Goal: Task Accomplishment & Management: Use online tool/utility

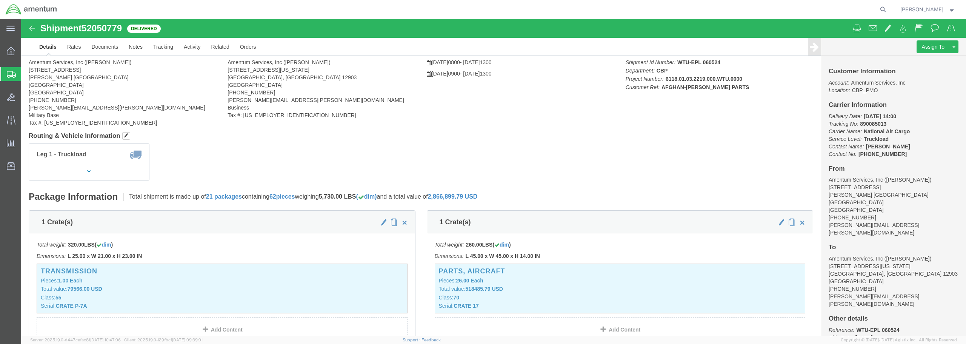
click at [0, 0] on span "Create from Template" at bounding box center [0, 0] width 0 height 0
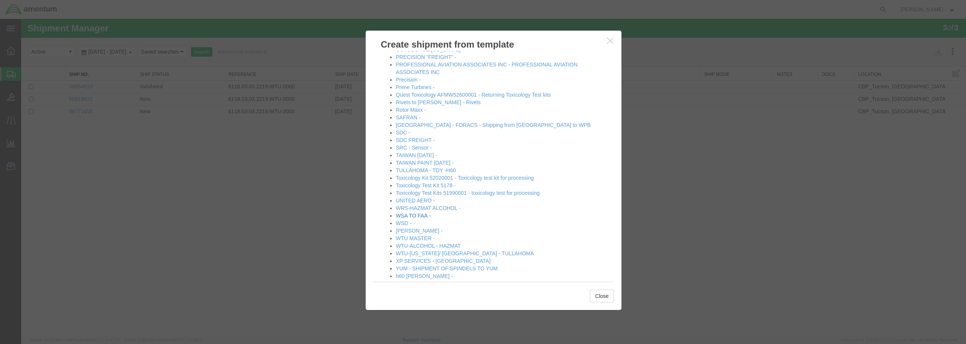
scroll to position [409, 0]
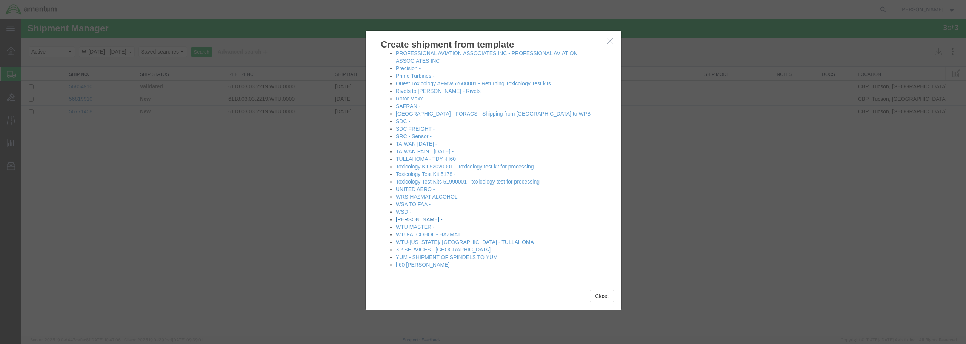
click at [411, 217] on link "WTU DERRICK -" at bounding box center [419, 219] width 47 height 6
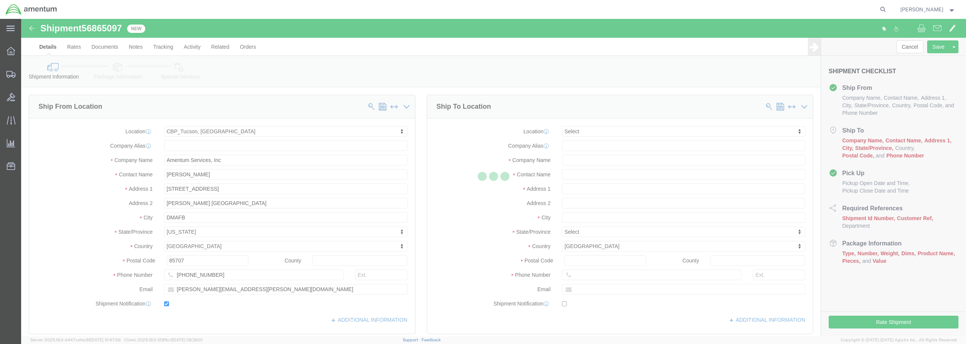
select select "49949"
select select
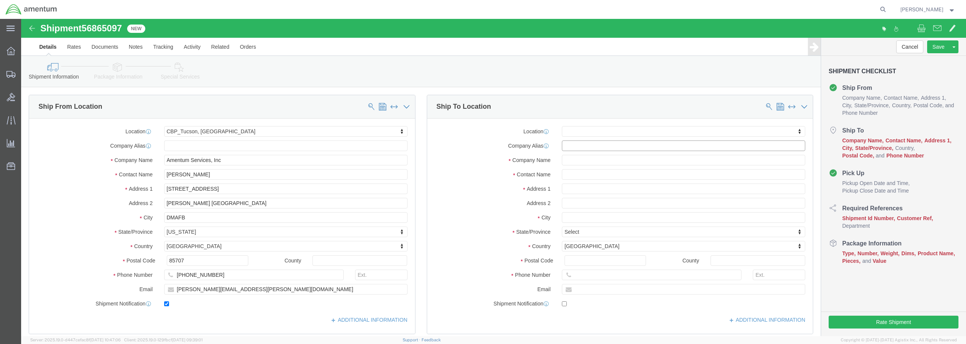
click input "text"
type input "e"
type input "EMI"
select select "49931"
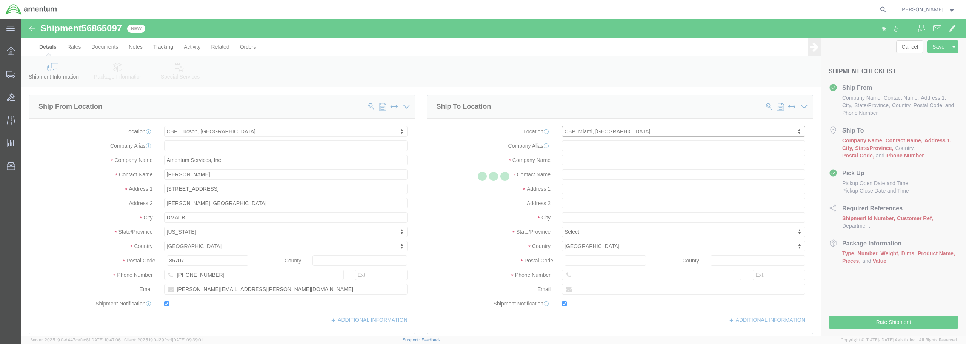
type input "Amentum Services, Inc"
type input "Nancy Valdes"
type input "29390 Customs Rd"
type input "Bldg 240, Homestead Air Reserve Base"
type input "HOMESTEAD"
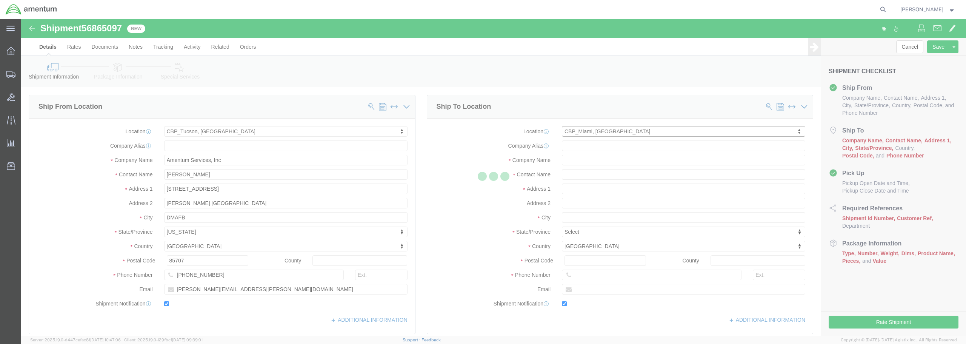
type input "33039"
type input "305-258-5550"
type input "324"
type input "nancy.valdes@cbp.dhs.gov"
checkbox input "true"
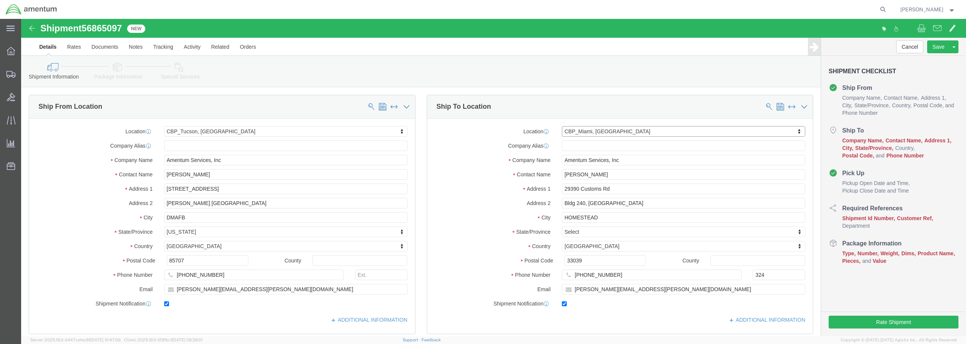
select select "FL"
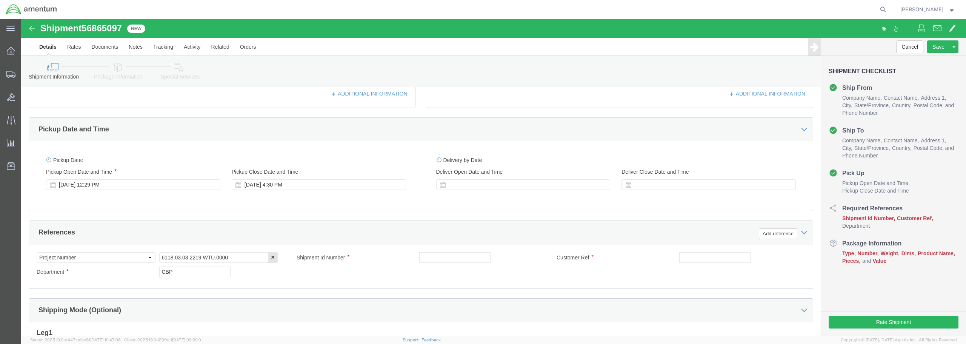
scroll to position [226, 0]
click div "Sep 18 2025 12:29 PM"
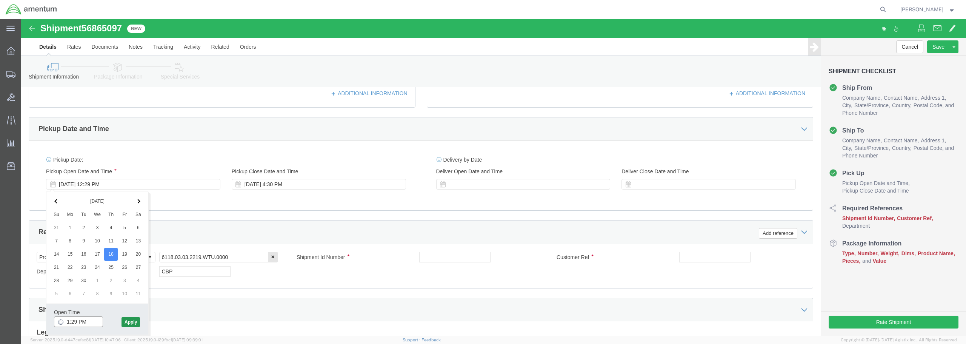
type input "1:29 PM"
click button "Apply"
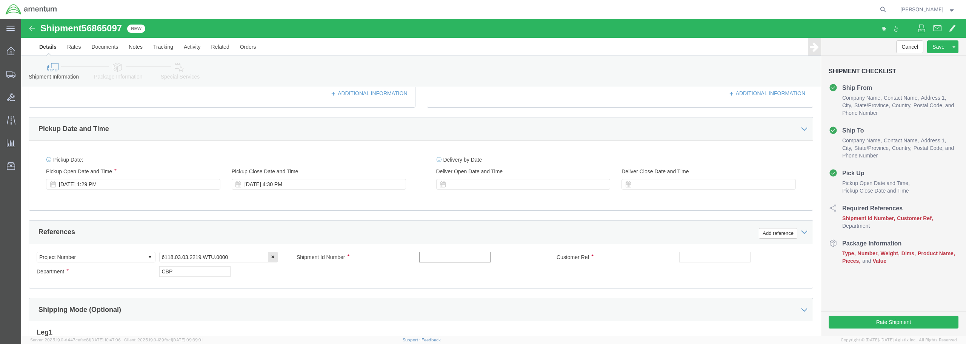
click input "text"
type input "SEAL"
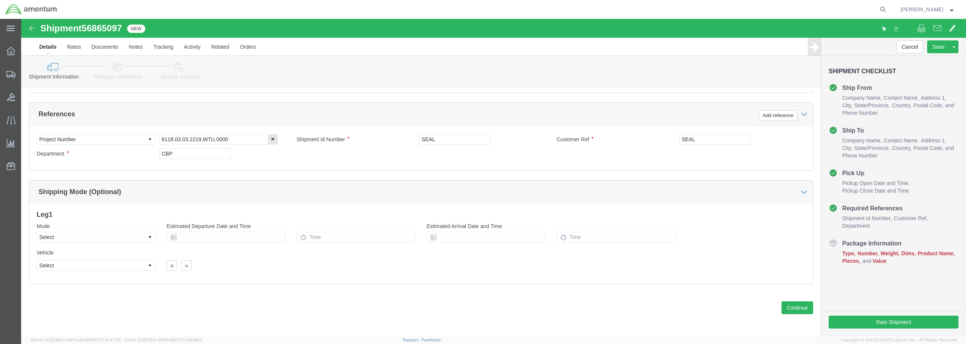
scroll to position [345, 0]
click button "Continue"
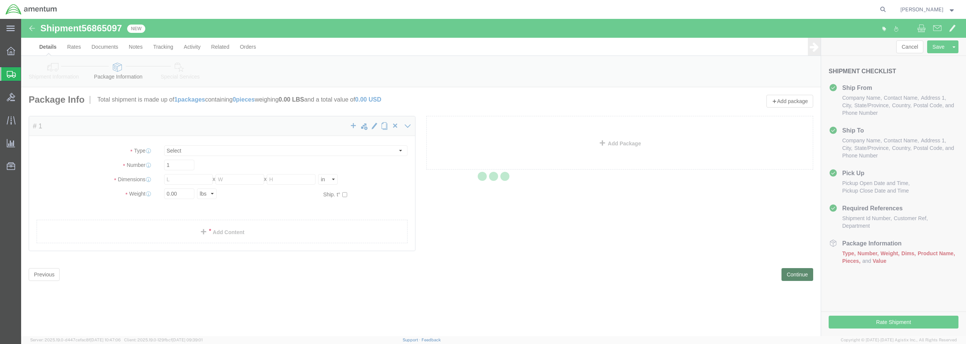
select select "CBOX"
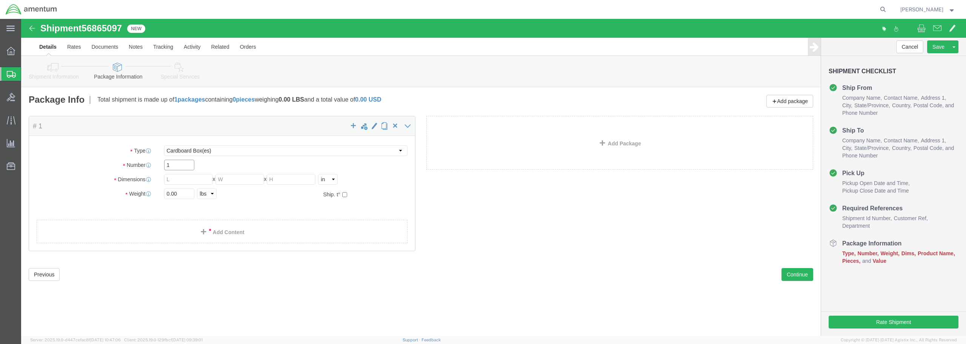
click input "1"
drag, startPoint x: 153, startPoint y: 164, endPoint x: 146, endPoint y: 158, distance: 9.1
click div "Dimensions Length x Width x Height Select cm ft in"
type input "12"
type input "10"
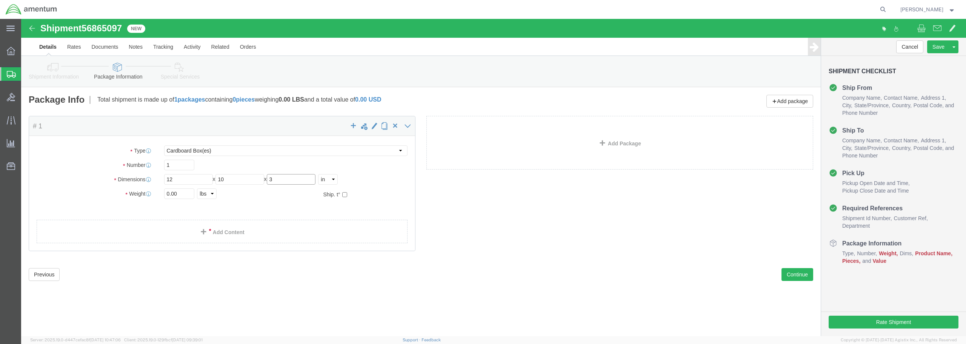
type input "3"
drag, startPoint x: 160, startPoint y: 174, endPoint x: 141, endPoint y: 175, distance: 18.9
click div "0.00 Select kgs lbs"
type input "1.00"
click link "Add Content"
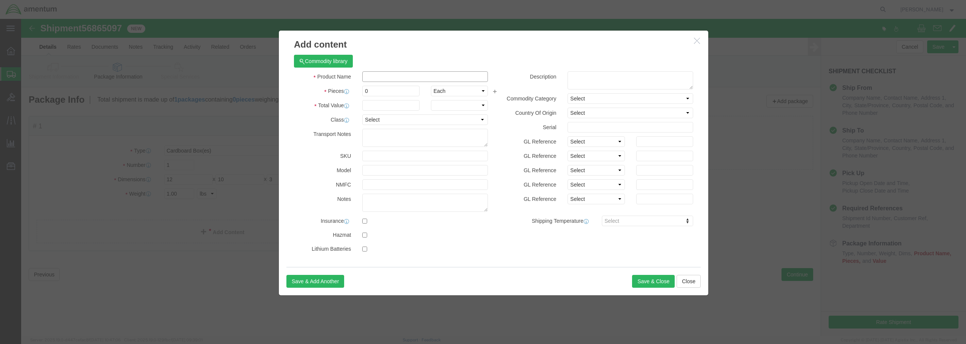
click input "text"
type input "SEAL"
drag, startPoint x: 361, startPoint y: 70, endPoint x: 353, endPoint y: 70, distance: 8.7
click div
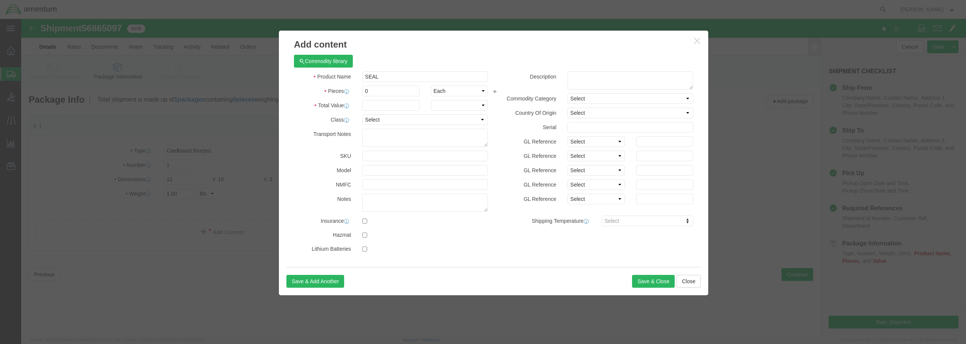
click div
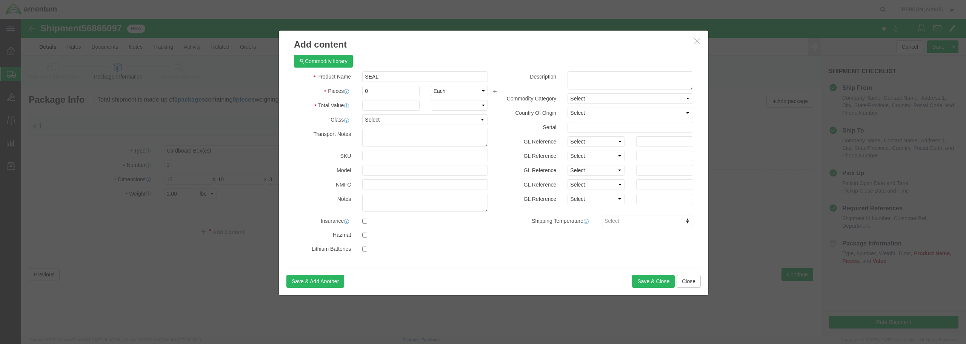
click div
drag, startPoint x: 351, startPoint y: 86, endPoint x: 348, endPoint y: 57, distance: 28.8
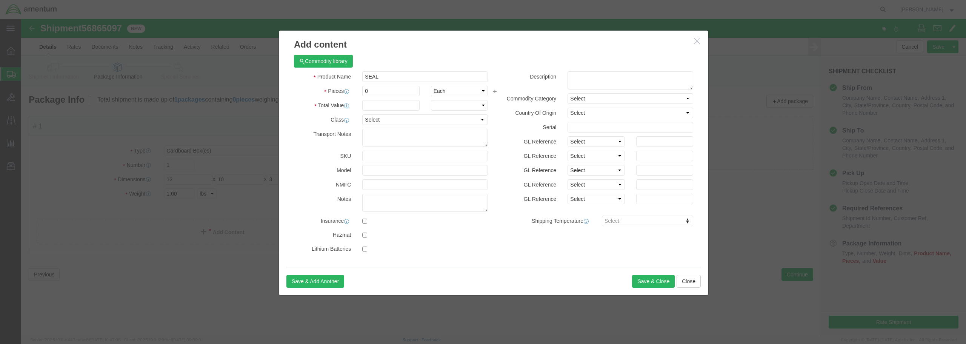
click div
drag, startPoint x: 350, startPoint y: 71, endPoint x: 351, endPoint y: 76, distance: 5.8
click div
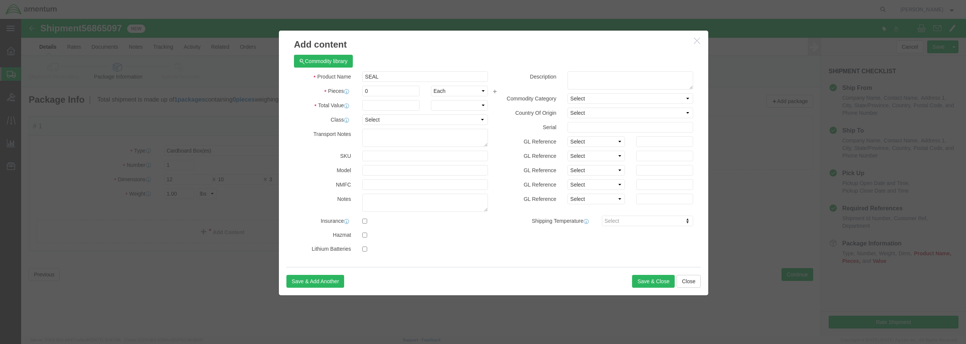
click div
click input "0"
type input "1"
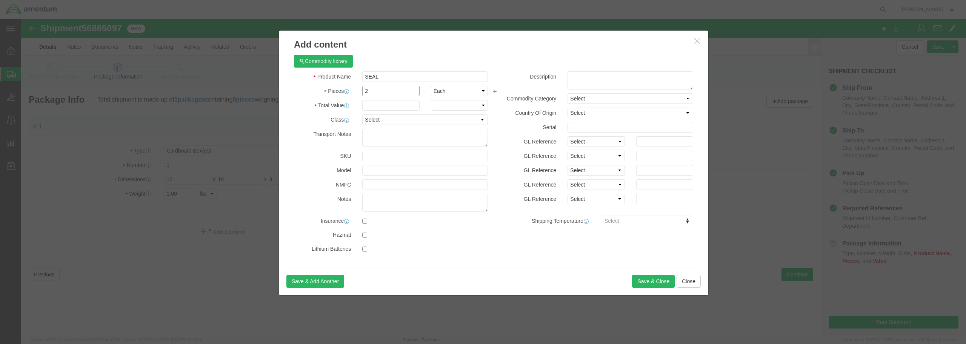
type input "2"
click input "text"
type input "75.00"
click select "Select 50 55 60 65 70 85 92.5 100 125 175 250 300 400"
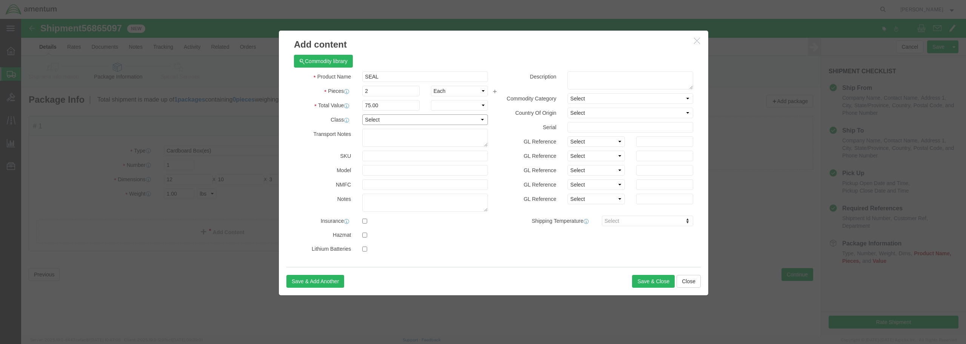
select select "250"
click select "Select 50 55 60 65 70 85 92.5 100 125 175 250 300 400"
click button "Save & Close"
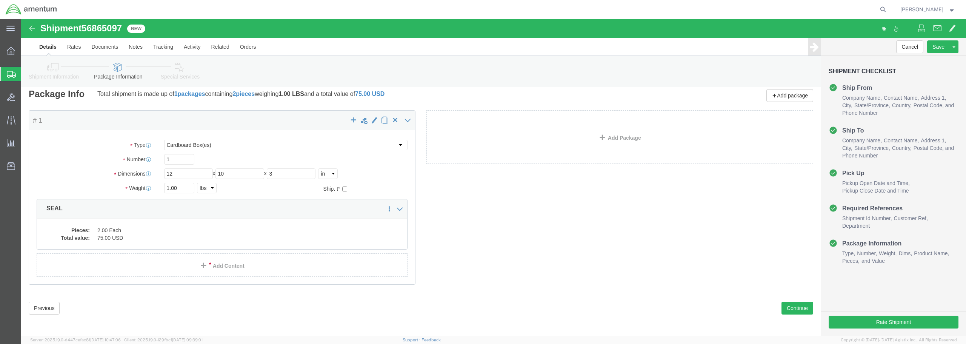
scroll to position [7, 0]
click button "Continue"
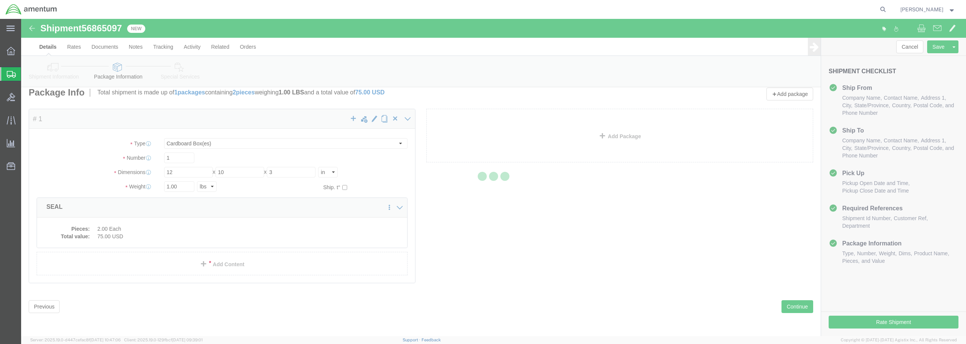
select select
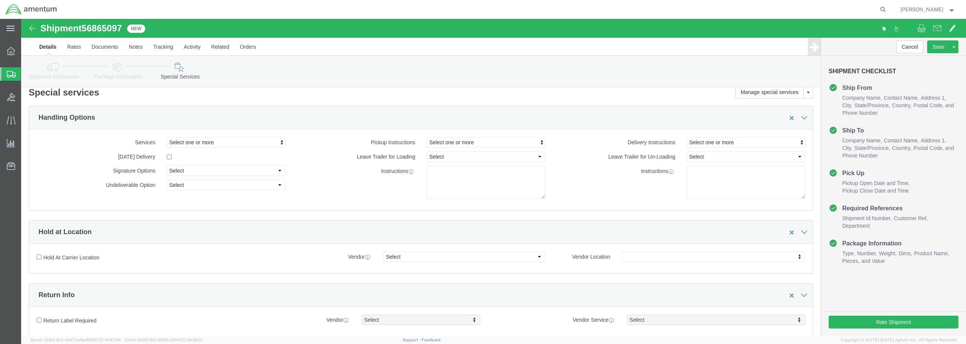
select select "DEPARTMENT"
click button "Rate Shipment"
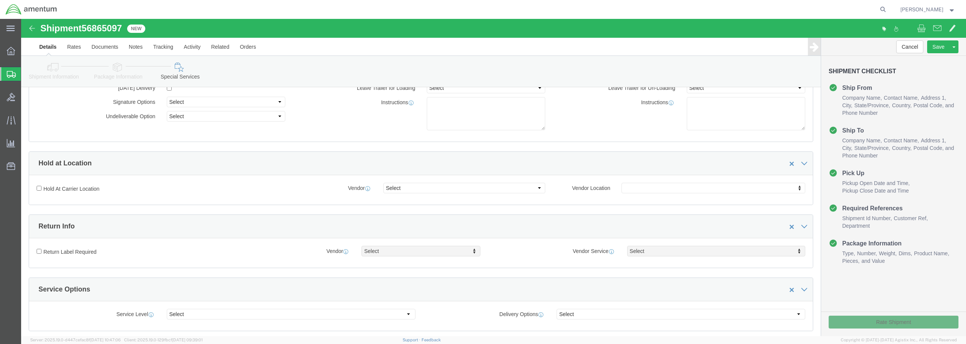
scroll to position [83, 0]
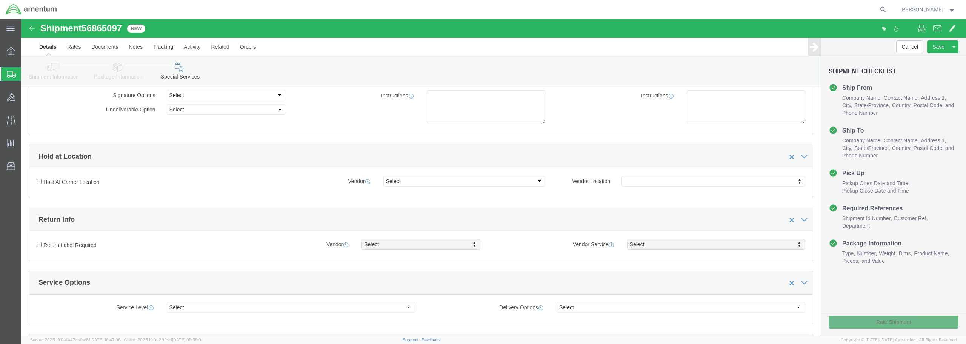
click div "Rate Shipment"
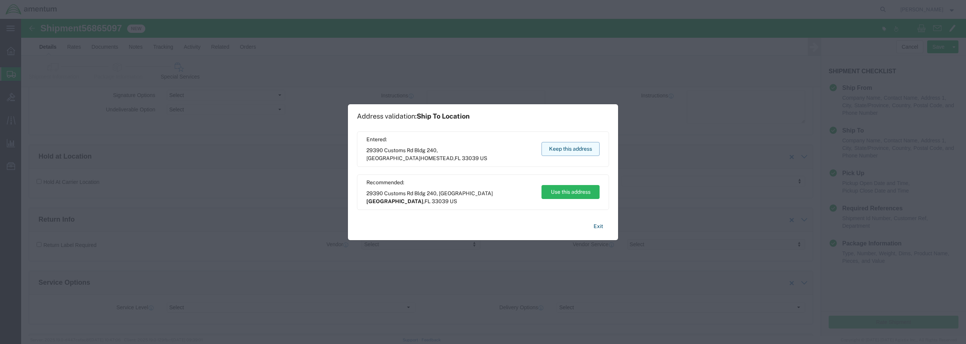
click at [558, 146] on button "Keep this address" at bounding box center [570, 149] width 58 height 14
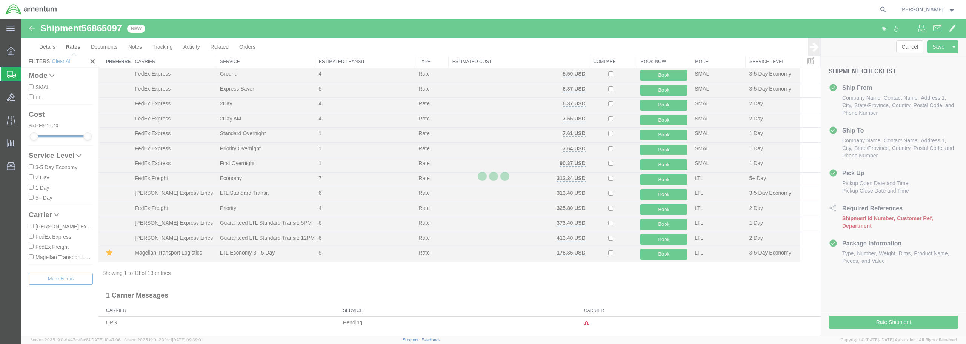
scroll to position [17, 0]
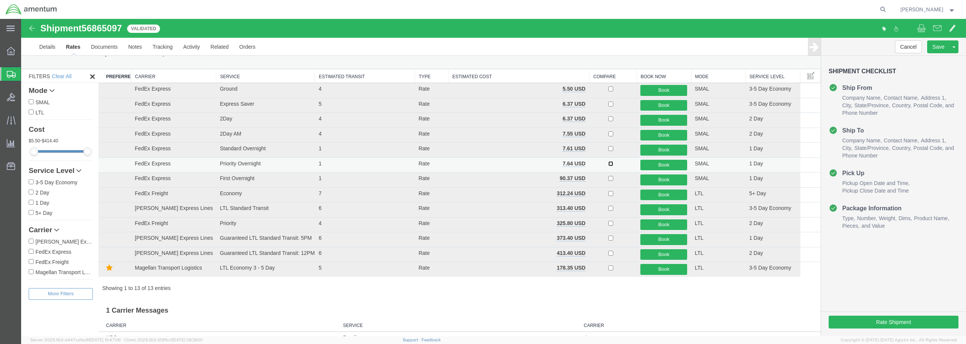
click at [608, 164] on input "checkbox" at bounding box center [610, 163] width 5 height 5
checkbox input "true"
click at [653, 164] on button "Book" at bounding box center [663, 165] width 47 height 11
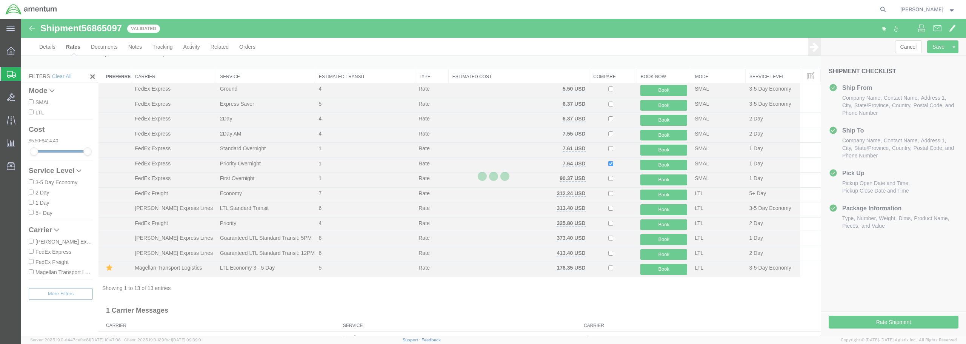
scroll to position [0, 0]
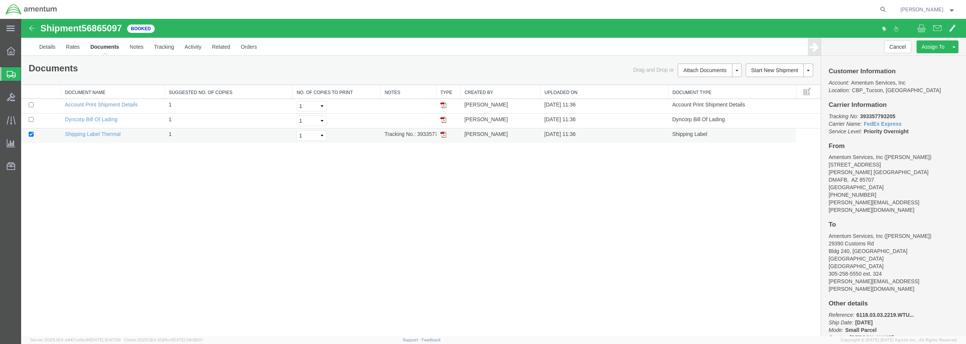
click at [441, 135] on img at bounding box center [443, 134] width 6 height 6
click at [45, 45] on link "Details" at bounding box center [47, 47] width 27 height 18
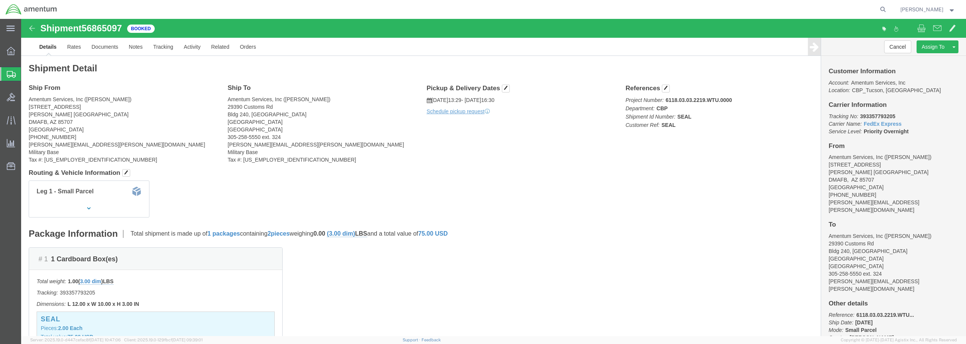
click img
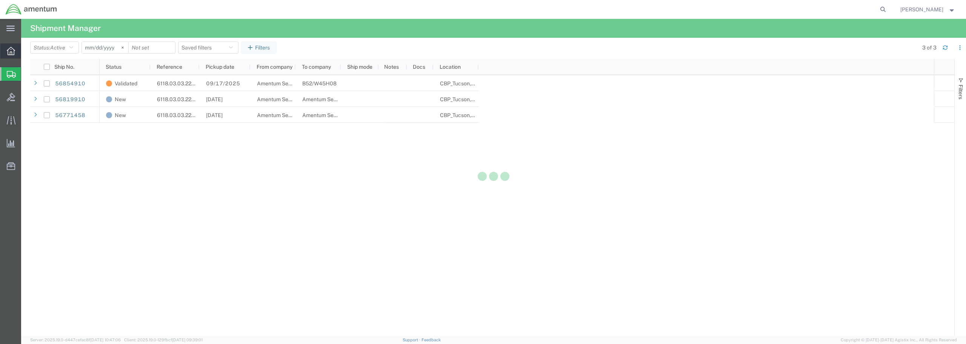
click at [7, 48] on icon at bounding box center [11, 51] width 8 height 8
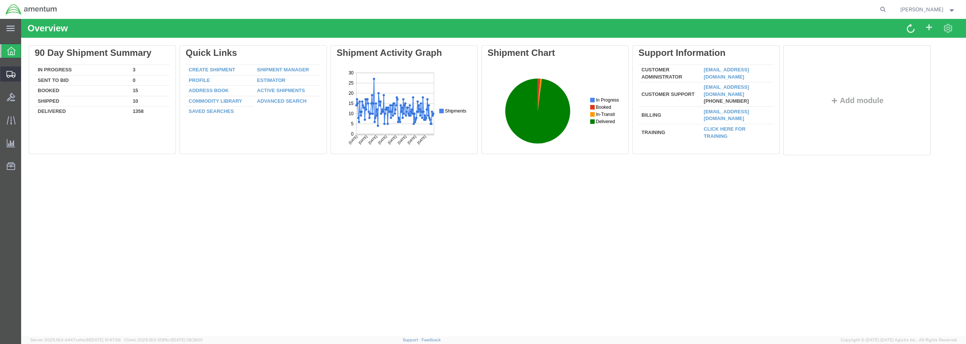
click at [26, 73] on span "Shipments" at bounding box center [23, 73] width 5 height 15
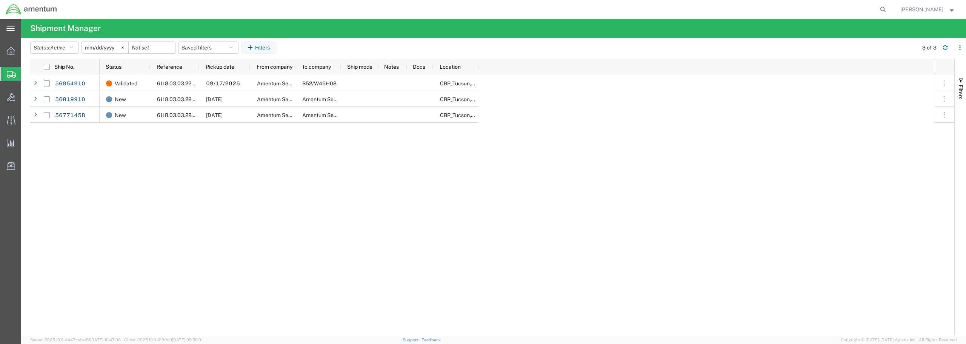
click at [13, 28] on icon at bounding box center [10, 28] width 8 height 5
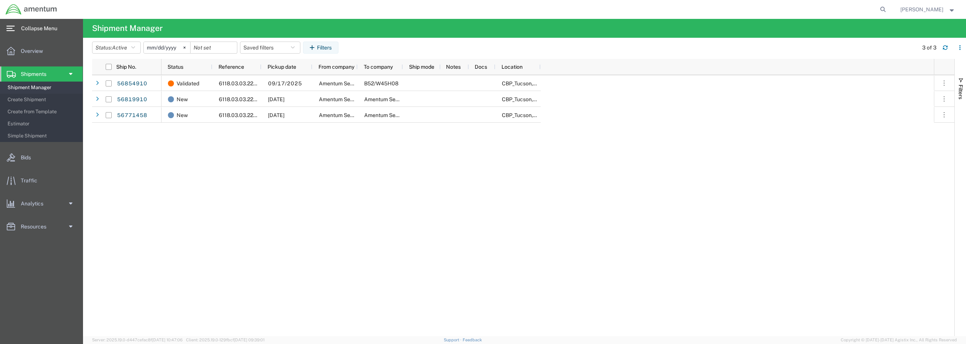
click at [13, 28] on icon at bounding box center [10, 29] width 8 height 6
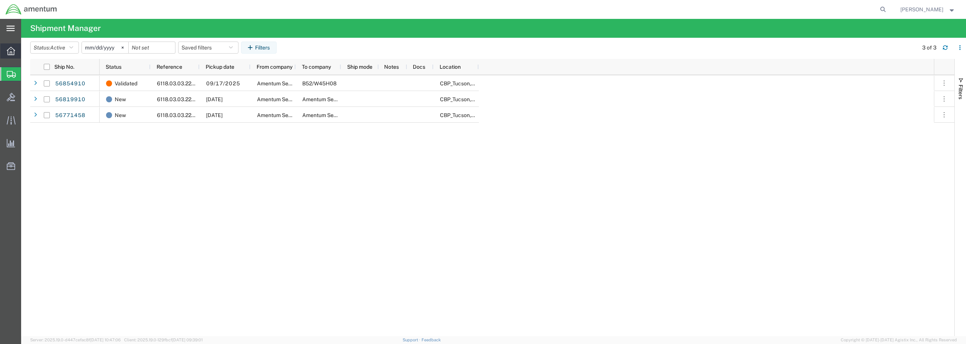
click at [12, 50] on icon at bounding box center [11, 51] width 8 height 8
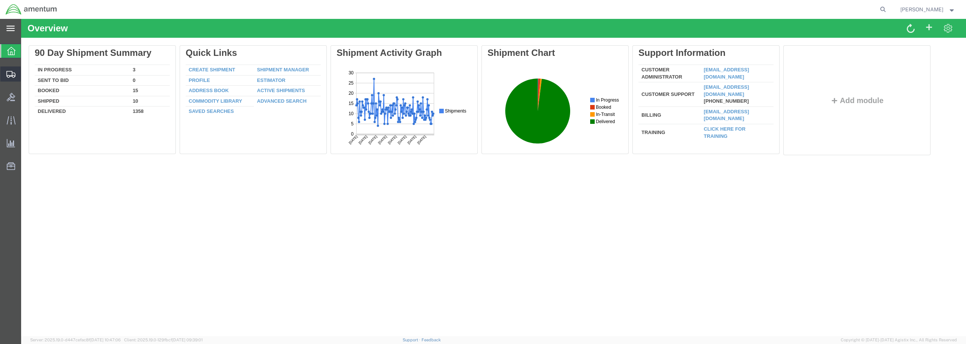
click at [0, 0] on span "Shipment Manager" at bounding box center [0, 0] width 0 height 0
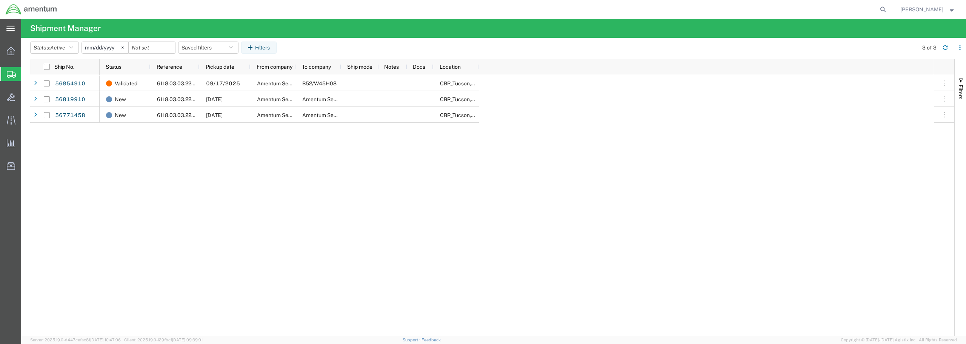
click at [27, 75] on span "Shipments" at bounding box center [24, 73] width 6 height 15
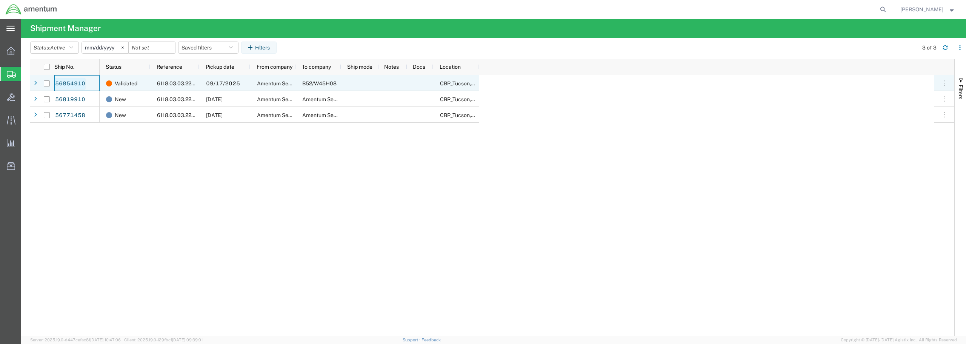
click at [65, 79] on link "56854910" at bounding box center [70, 84] width 31 height 12
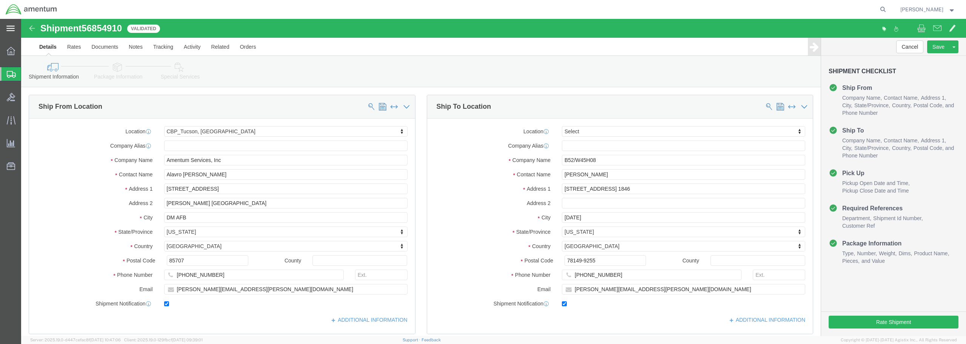
select select "49949"
select select
click link "Documents"
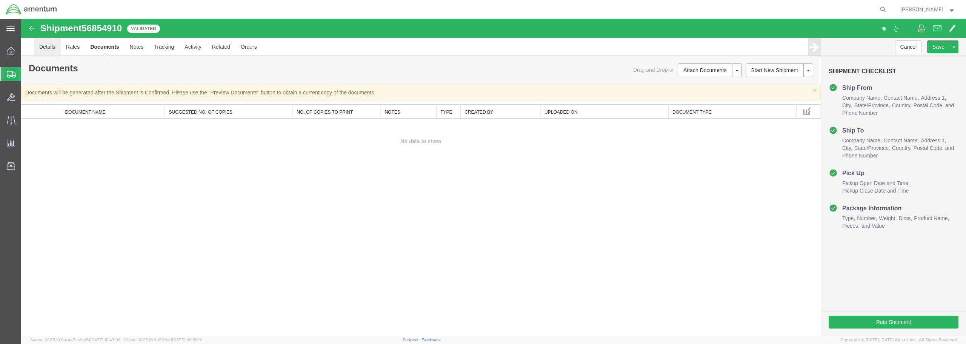
click at [44, 45] on link "Details" at bounding box center [47, 47] width 27 height 18
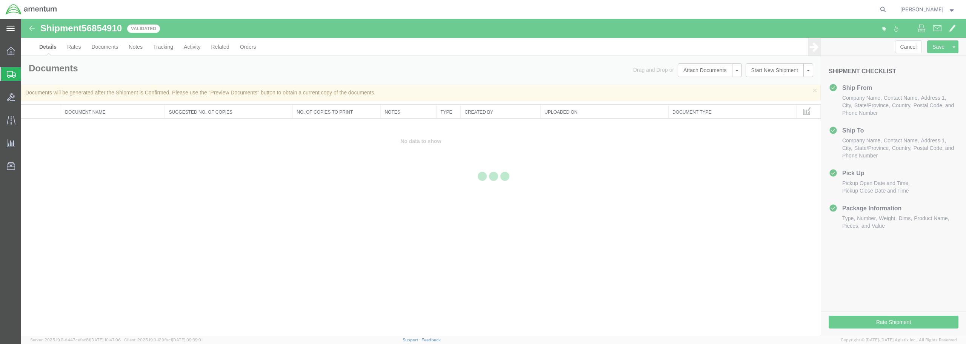
select select "49949"
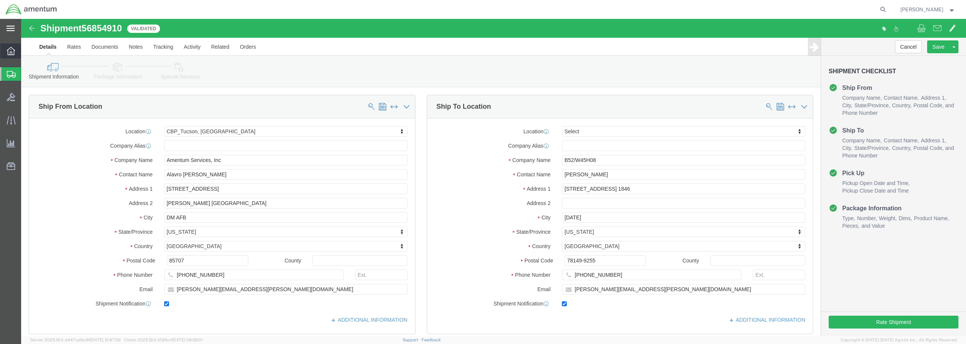
click at [14, 51] on icon at bounding box center [11, 51] width 8 height 8
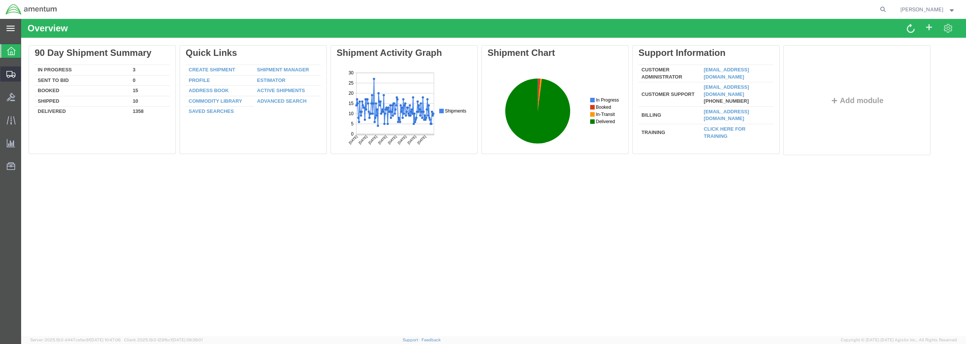
click at [26, 74] on span "Shipments" at bounding box center [23, 73] width 5 height 15
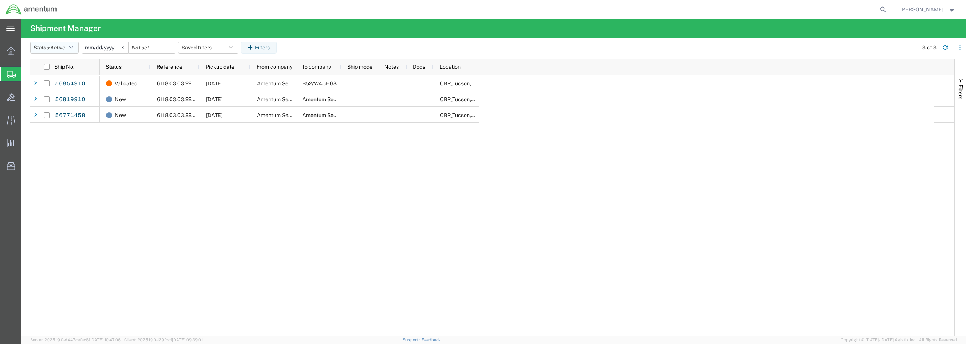
click at [73, 49] on icon "button" at bounding box center [71, 47] width 4 height 5
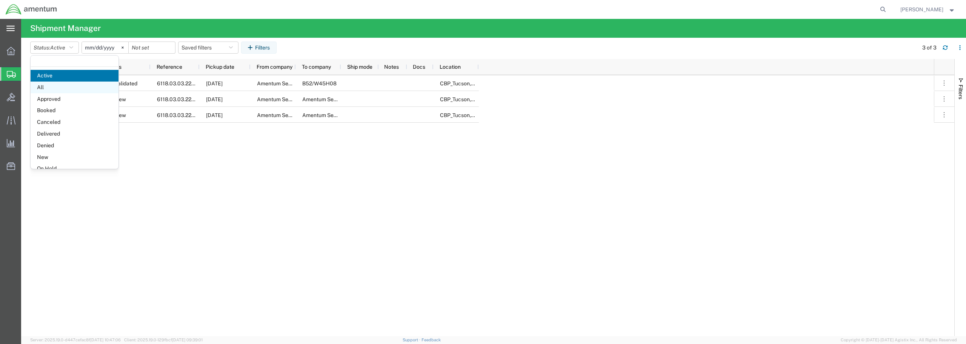
click at [58, 89] on span "All" at bounding box center [75, 88] width 88 height 12
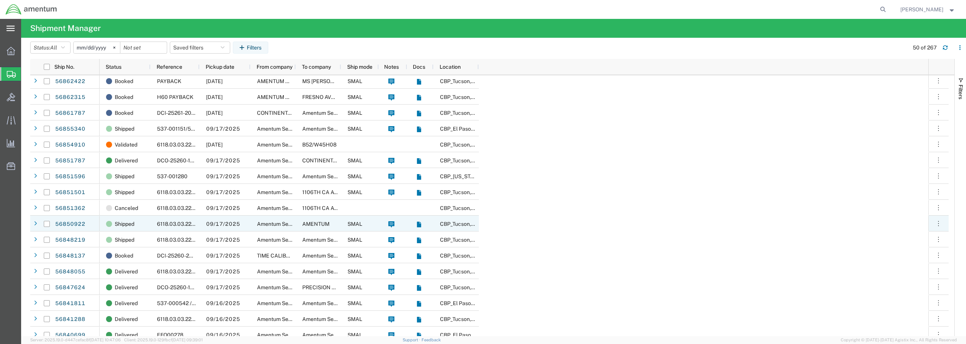
scroll to position [151, 0]
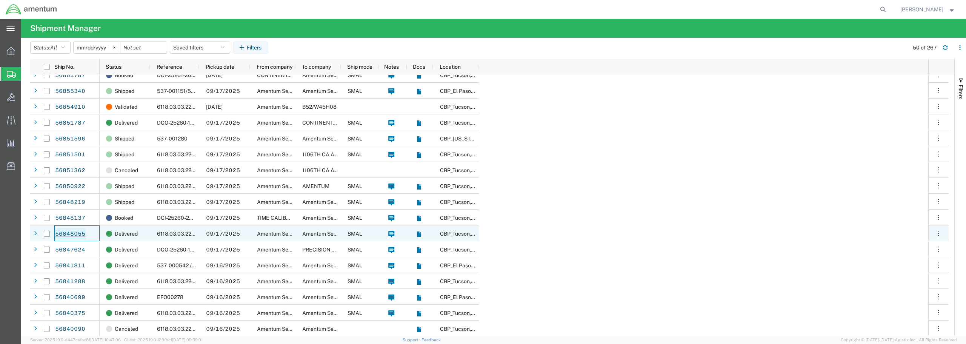
click at [70, 234] on link "56848055" at bounding box center [70, 234] width 31 height 12
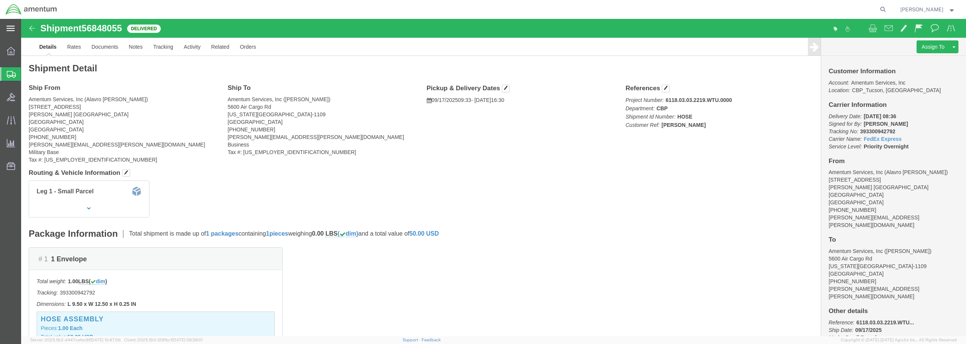
click img
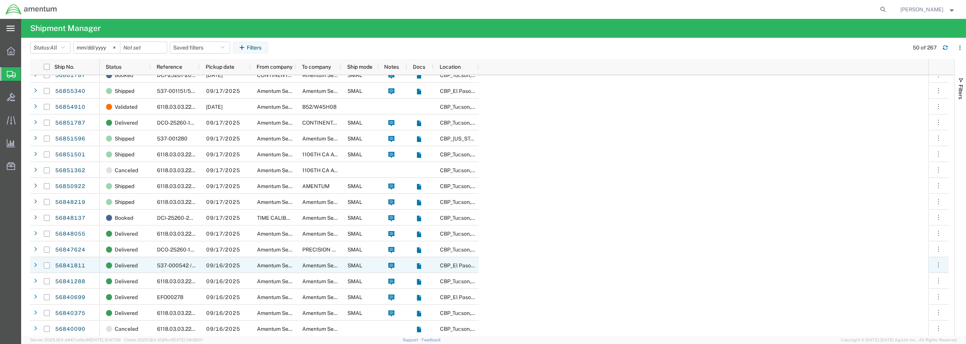
scroll to position [189, 0]
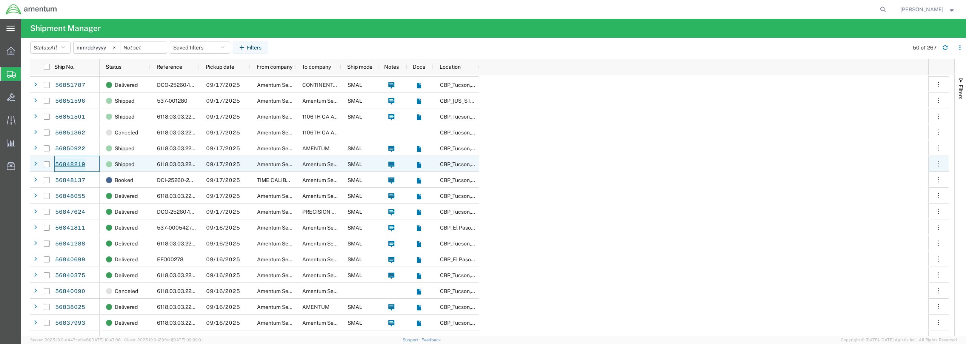
click at [63, 163] on link "56848219" at bounding box center [70, 164] width 31 height 12
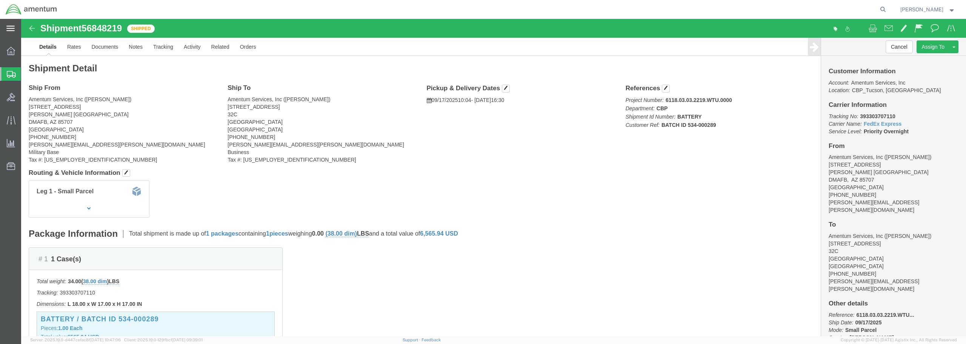
click img
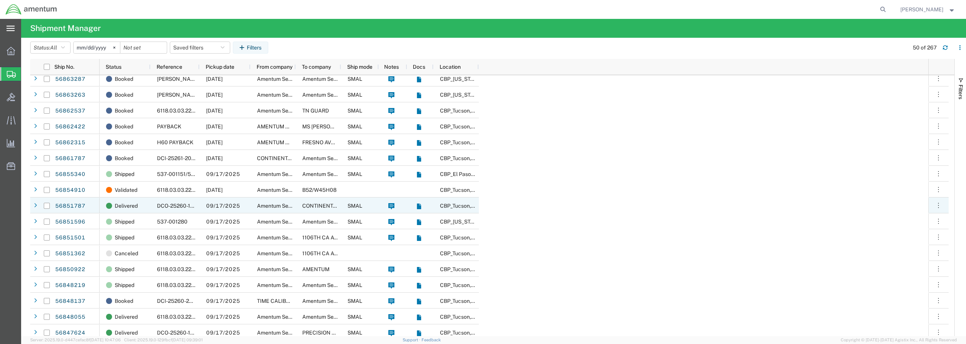
scroll to position [113, 0]
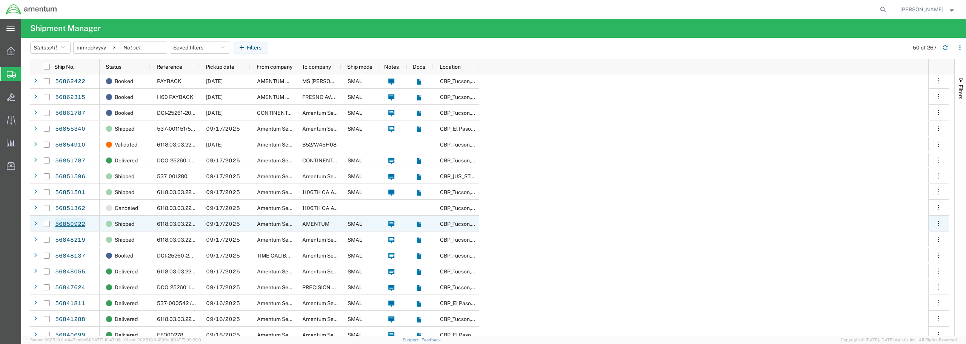
click at [70, 222] on link "56850922" at bounding box center [70, 224] width 31 height 12
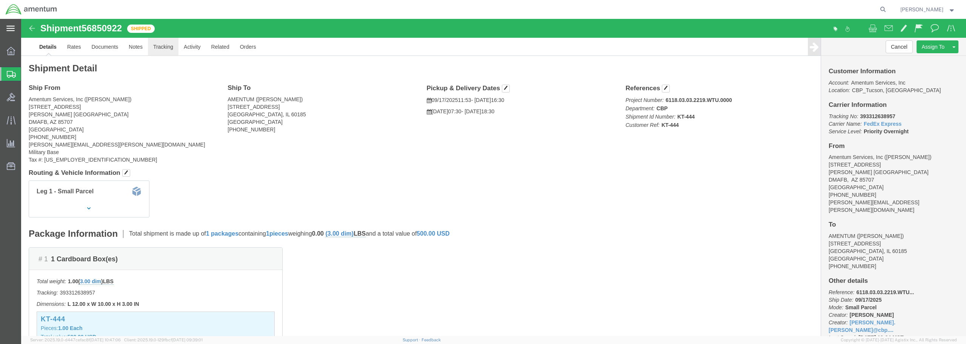
click link "Tracking"
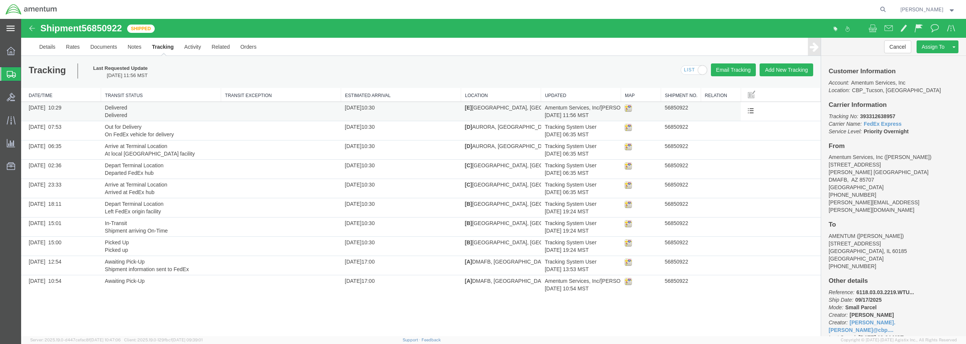
click at [57, 107] on span "[DATE] 10:29" at bounding box center [45, 108] width 33 height 6
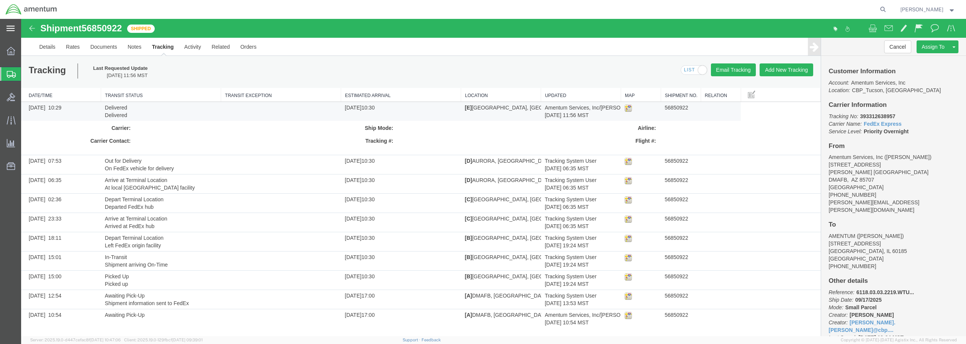
click at [379, 140] on label "Tracking #" at bounding box center [343, 139] width 109 height 9
click at [34, 29] on img at bounding box center [32, 28] width 9 height 9
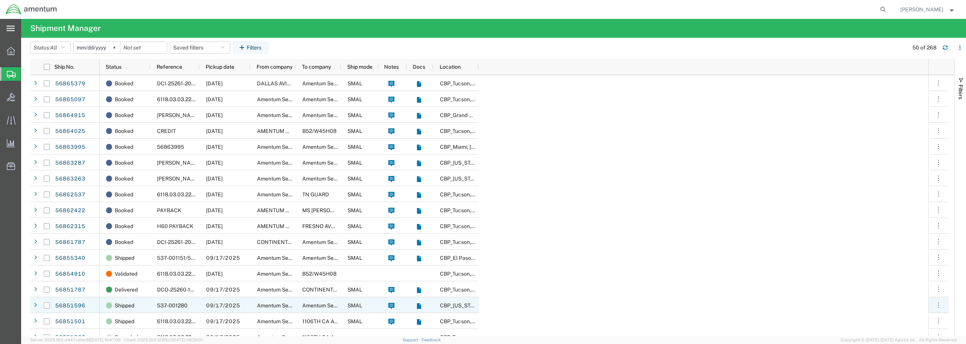
scroll to position [75, 0]
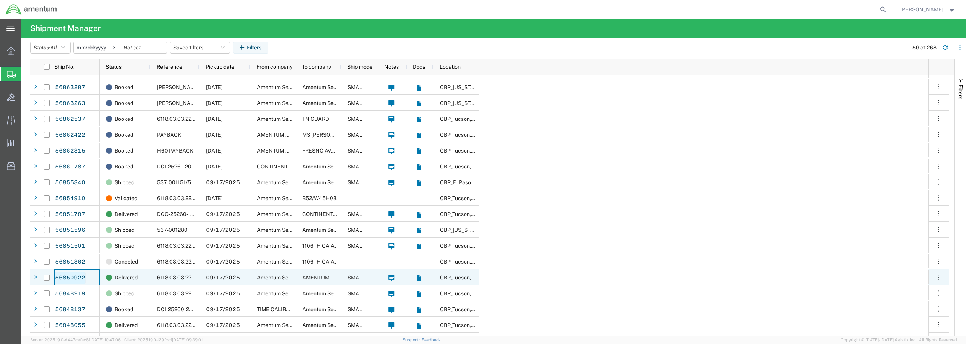
click at [68, 277] on link "56850922" at bounding box center [70, 278] width 31 height 12
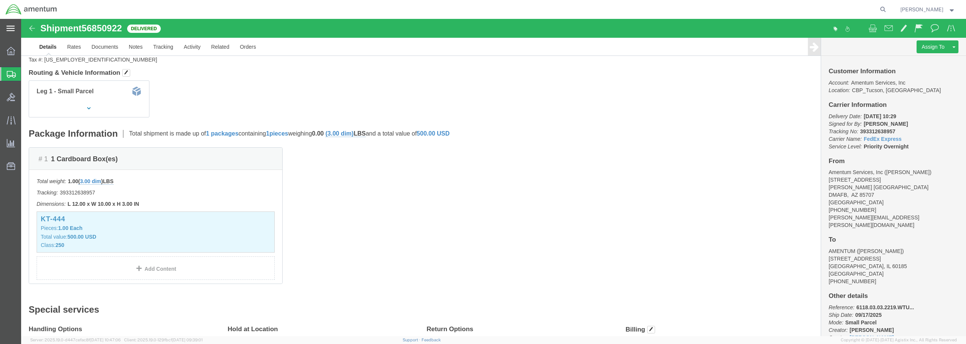
scroll to position [113, 0]
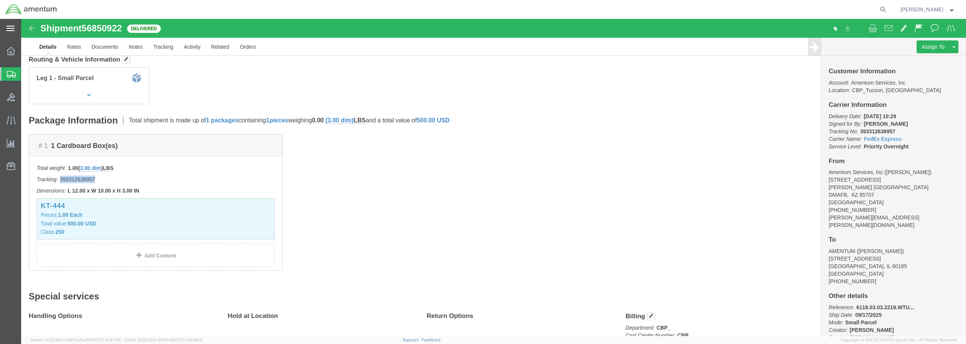
drag, startPoint x: 73, startPoint y: 160, endPoint x: 40, endPoint y: 159, distance: 33.2
click p "Tracking: 393312638957"
copy p "393312638957"
click p "Total weight: 1.00 ( 3.00 dim ) LBS"
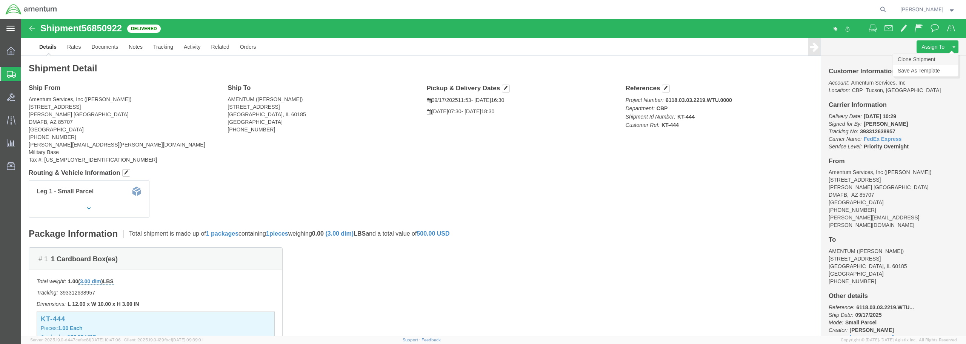
click link "Clone Shipment"
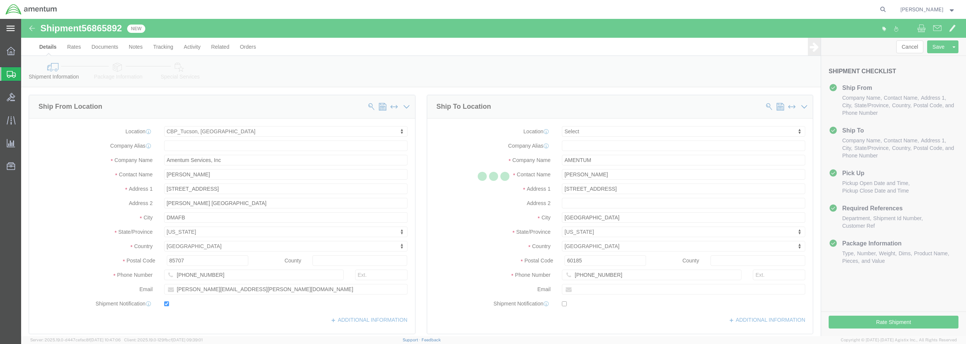
select select "49949"
select select
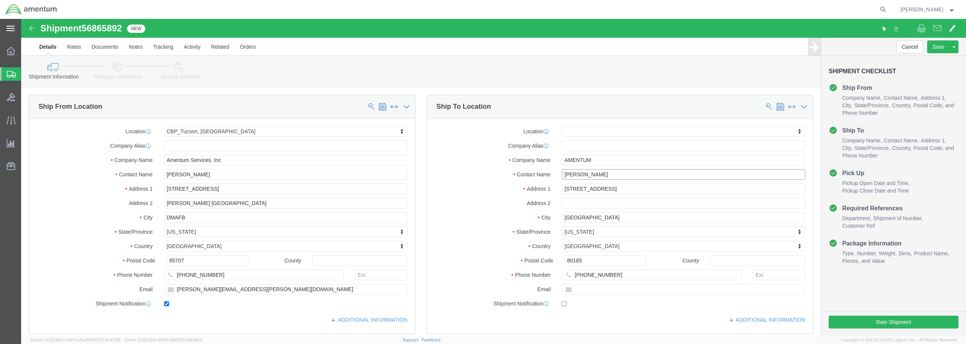
drag, startPoint x: 576, startPoint y: 154, endPoint x: 531, endPoint y: 154, distance: 44.9
click div "Contact Name [PERSON_NAME]"
type input "S"
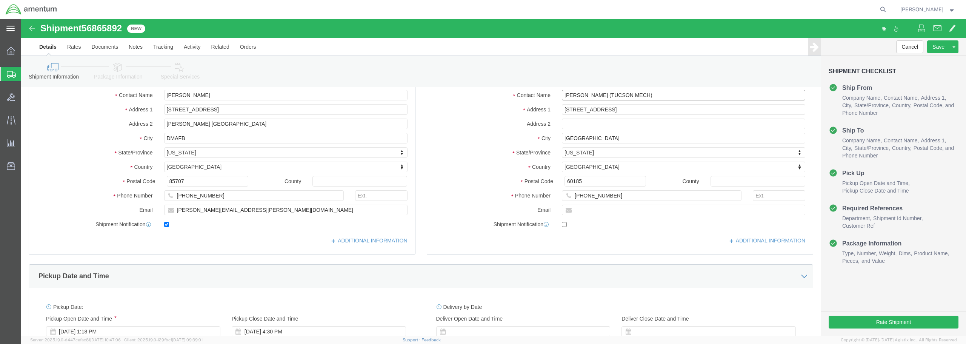
scroll to position [151, 0]
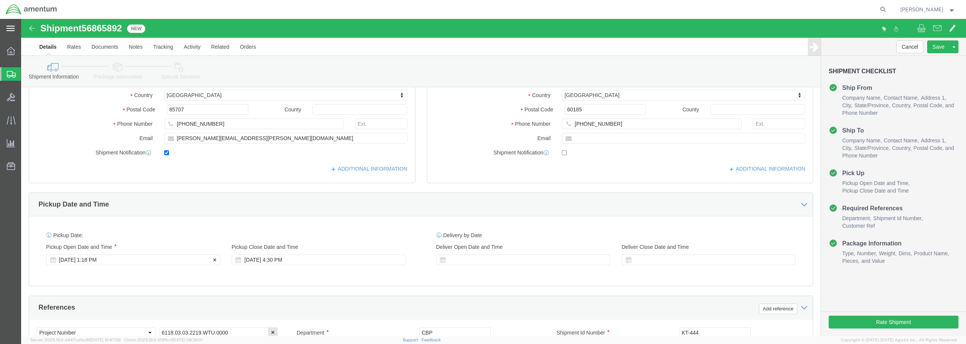
type input "[PERSON_NAME] (TUCSON MECH)"
click div "[DATE] 1:18 PM"
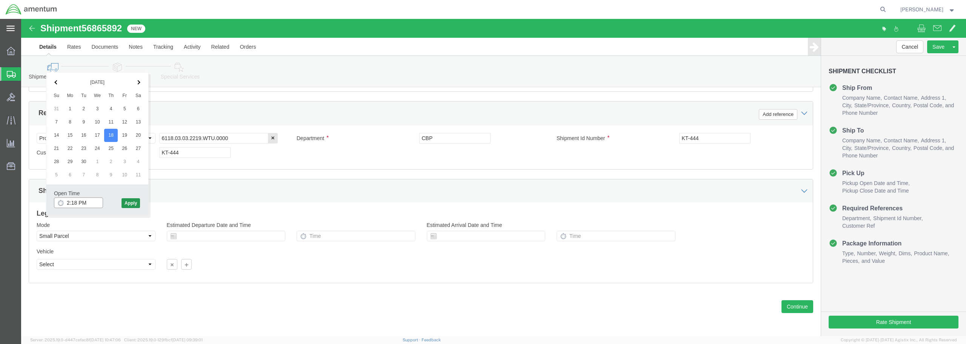
type input "2:18 PM"
click button "Apply"
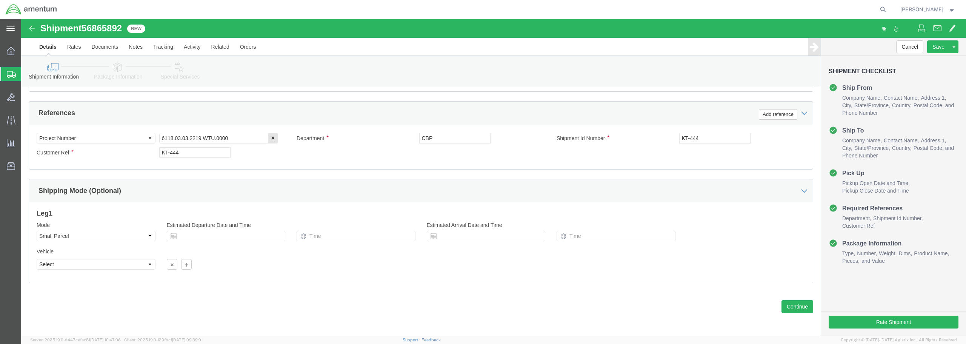
click div "Department"
click div "Shipment Id Number"
drag, startPoint x: 688, startPoint y: 105, endPoint x: 686, endPoint y: 121, distance: 16.1
click div "References Add reference Select Account Type Activity ID Airline Appointment Nu…"
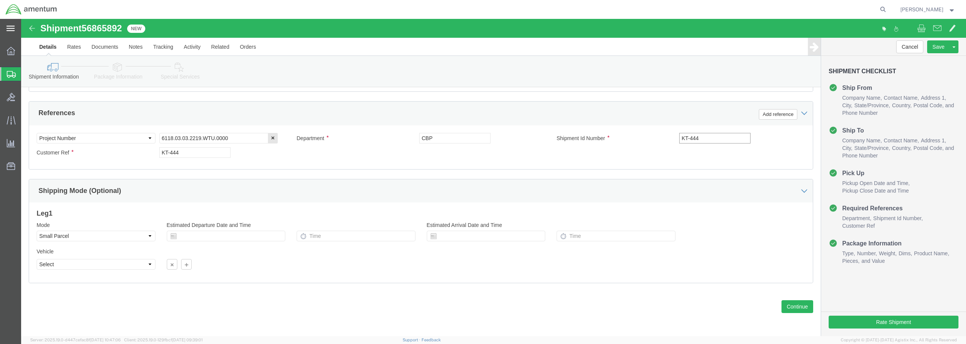
click input "KT-444"
drag, startPoint x: 686, startPoint y: 121, endPoint x: 647, endPoint y: 121, distance: 38.1
click div "Shipment Id Number KT-444"
type input "PAINT STRIPPER"
drag, startPoint x: 161, startPoint y: 135, endPoint x: 126, endPoint y: 128, distance: 36.3
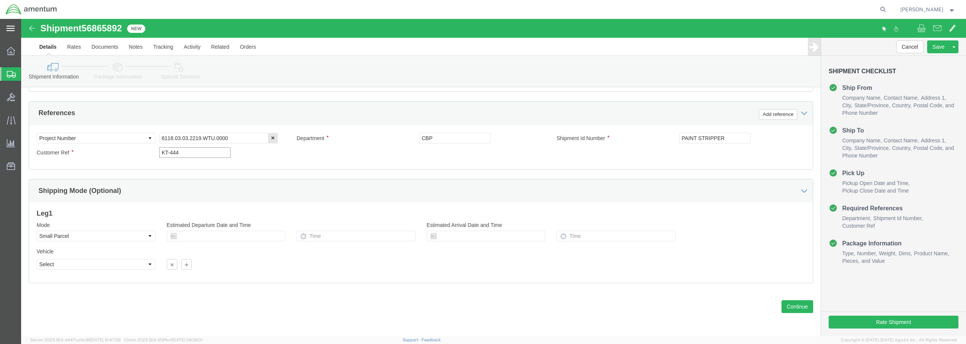
click div "Select Account Type Activity ID Airline Appointment Number ASN Batch Request # …"
type input "PAINT STRIPPER"
click button "Continue"
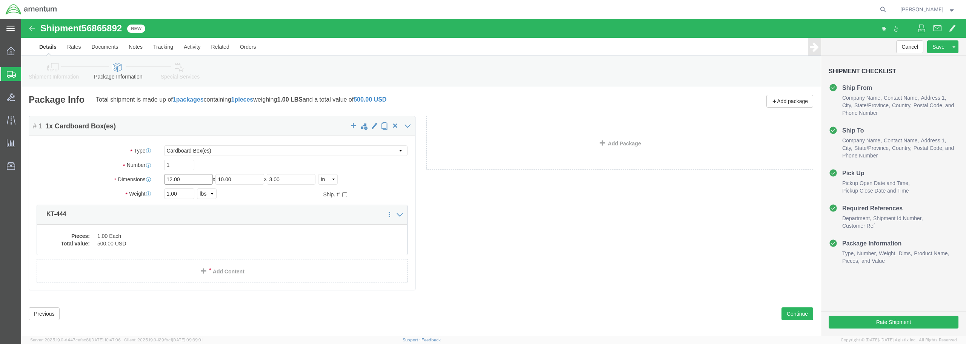
drag, startPoint x: 163, startPoint y: 159, endPoint x: 140, endPoint y: 160, distance: 22.3
click div "Length 12.00 x Width 10.00 x Height 3.00 Select cm ft in"
type input "17"
type input "11"
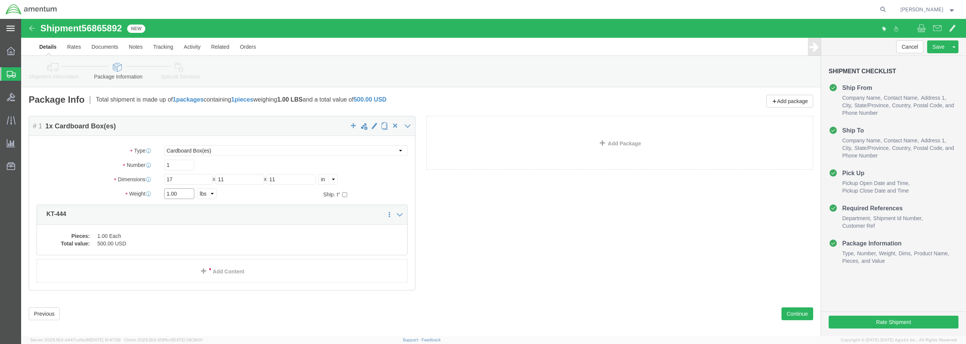
drag, startPoint x: 157, startPoint y: 174, endPoint x: 144, endPoint y: 174, distance: 13.6
click input "1.00"
type input "4.0"
click link "Add Content"
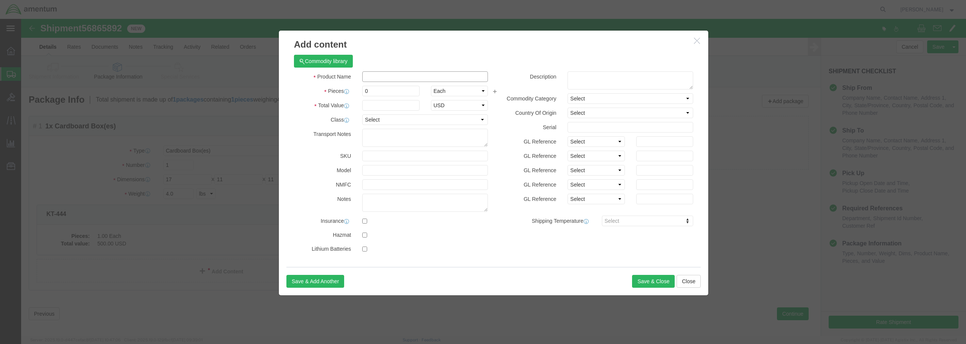
click input "text"
type input "PAINT STRIPPER"
drag, startPoint x: 349, startPoint y: 72, endPoint x: 337, endPoint y: 73, distance: 12.1
click div "0"
type input "1"
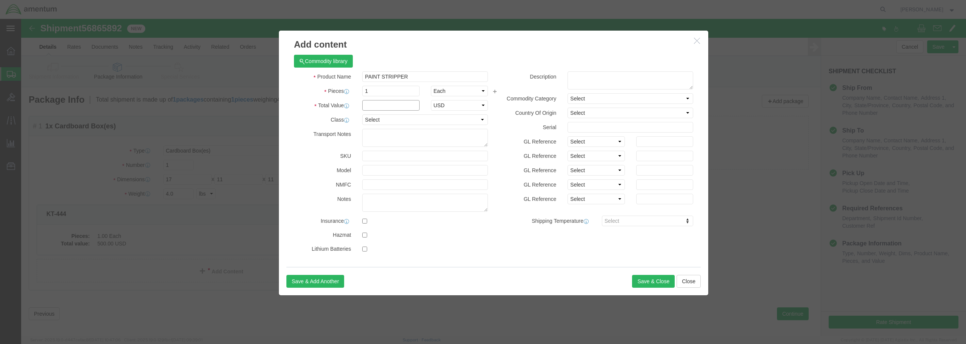
click input "text"
type input "250.00"
click select "Select 50 55 60 65 70 85 92.5 100 125 175 250 300 400"
select select "250"
click select "Select 50 55 60 65 70 85 92.5 100 125 175 250 300 400"
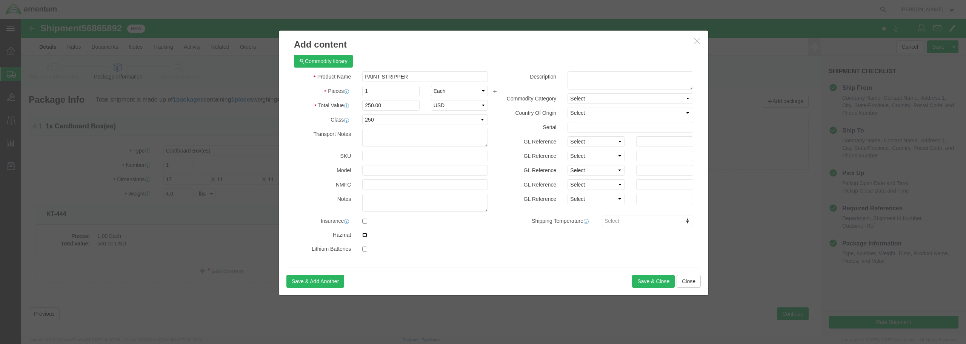
click input "checkbox"
checkbox input "true"
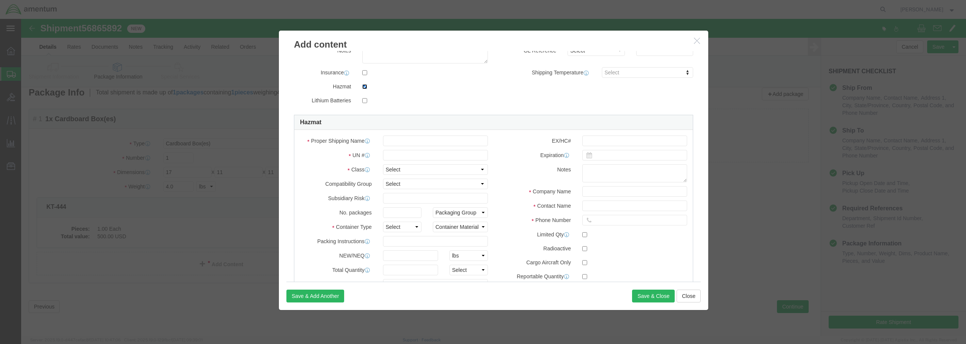
scroll to position [151, 0]
click input "text"
type input "TOXIC LIQUID,ORGANIC,N.O.S"
click input "text"
type input "2810"
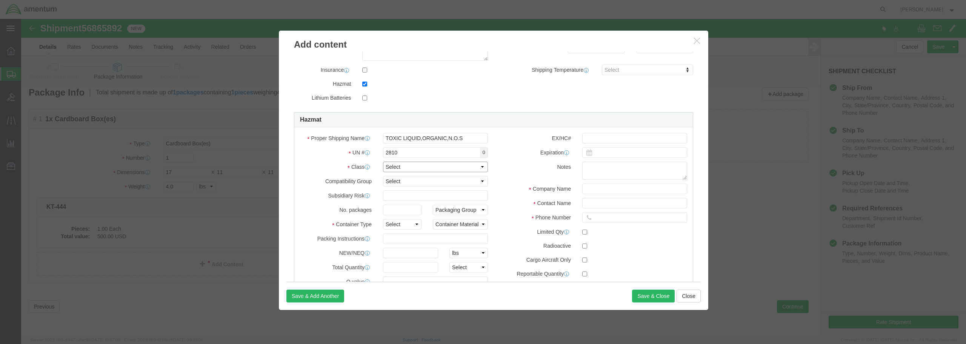
click select "Select 1 Explosive 1.1 Explosive 1.2 Explosive 1.3 Explosive 1.4 Explosive 1.5 …"
select select "6.1 Poison"
click select "Select 1 Explosive 1.1 Explosive 1.2 Explosive 1.3 Explosive 1.4 Explosive 1.5 …"
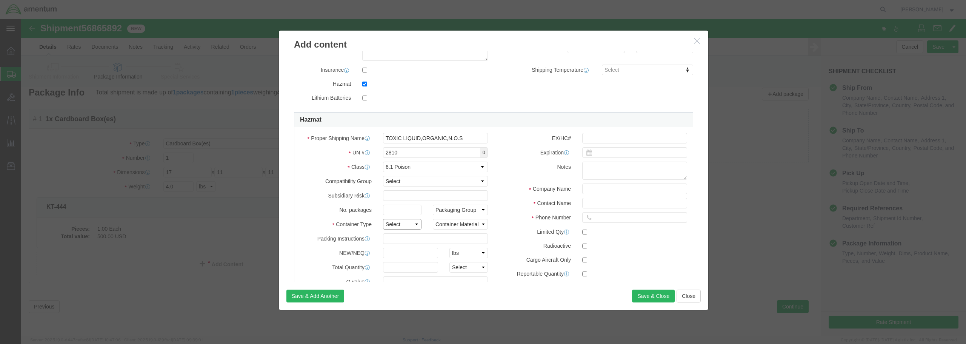
click select "Select 1 - Drums 2 - Reserved 3 - Jerricans 4 - Boxes 5 - Bags 6 - Composite Pa…"
select select "BOXES"
click select "Select 1 - Drums 2 - Reserved 3 - Jerricans 4 - Boxes 5 - Bags 6 - Composite Pa…"
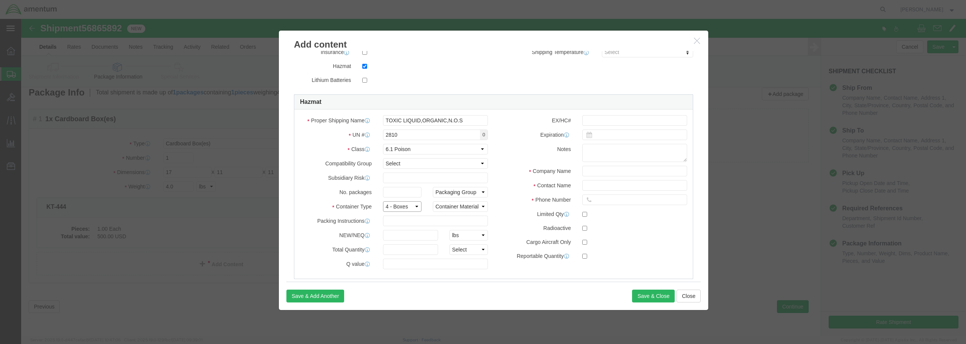
scroll to position [183, 0]
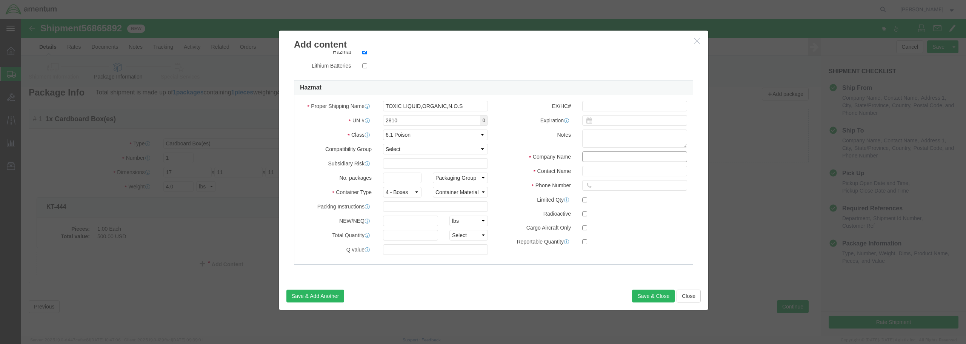
click input "text"
type input "AMENTUM"
click input "text"
type input "[PERSON_NAME]"
click input "text"
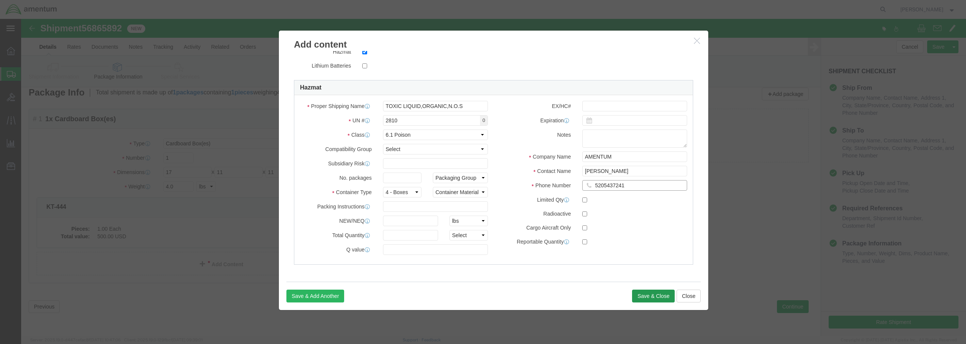
type input "5205437241"
click button "Save & Close"
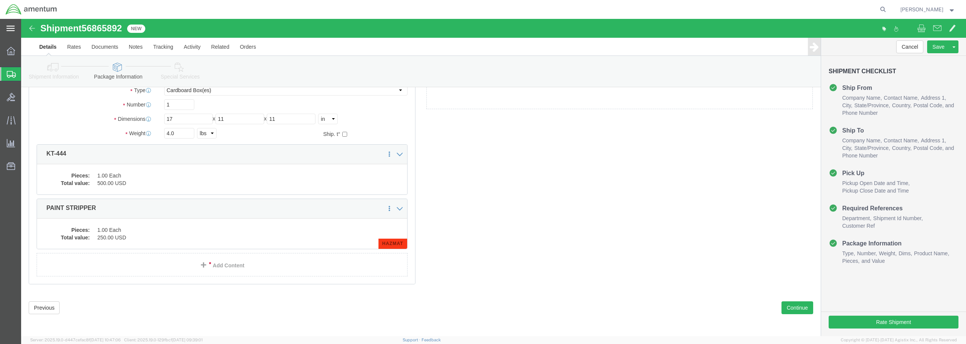
scroll to position [62, 0]
click button "Continue"
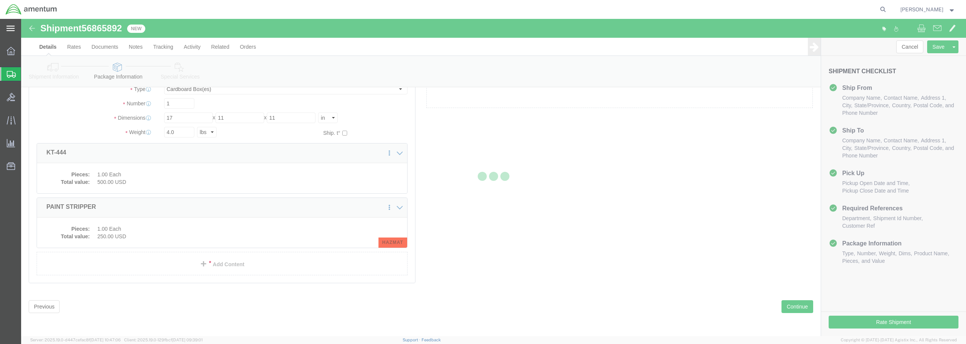
select select
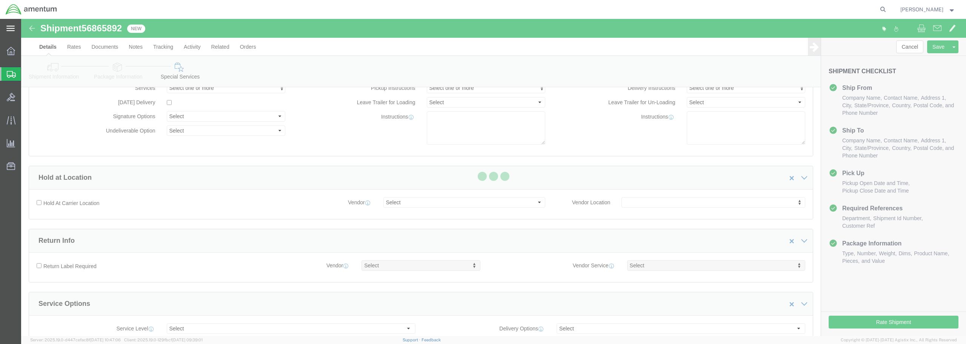
select select "DEPARTMENT"
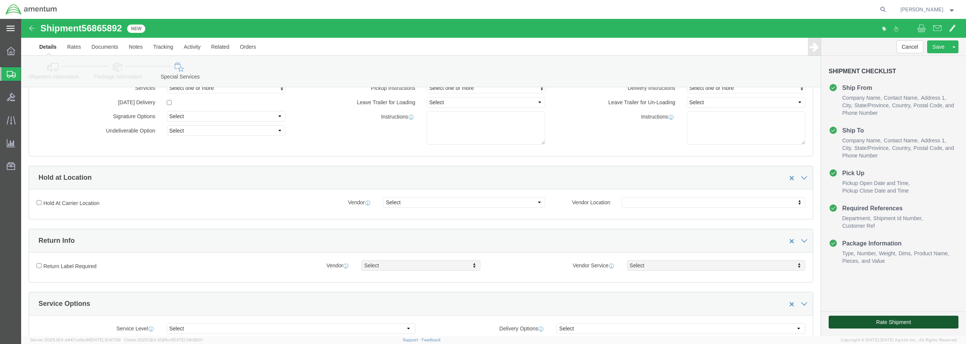
click button "Rate Shipment"
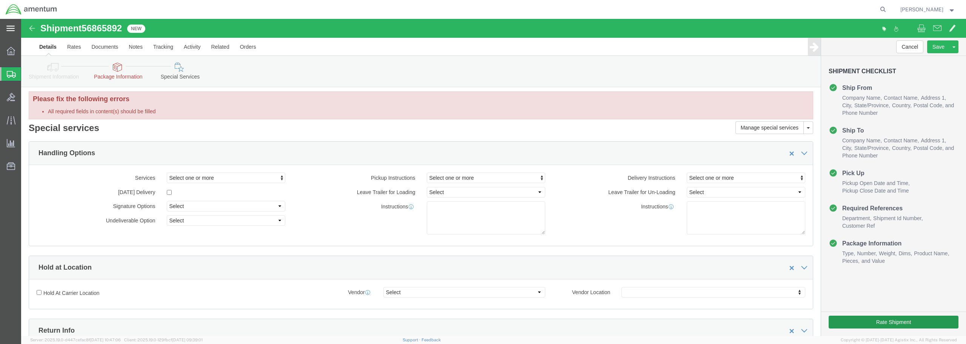
scroll to position [0, 0]
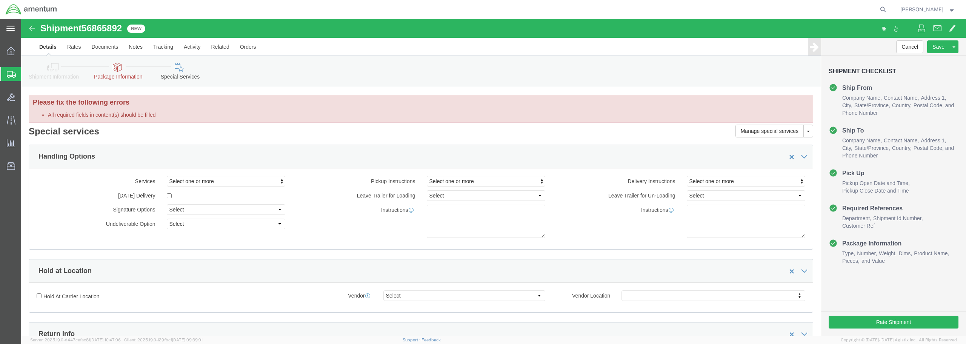
click link "Package Information"
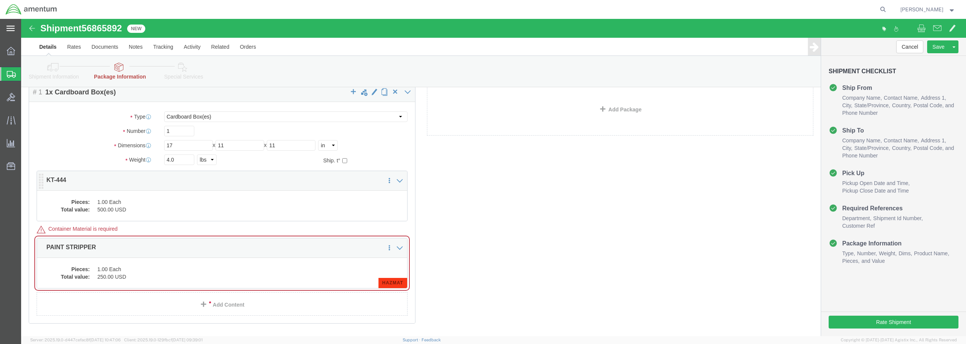
scroll to position [75, 0]
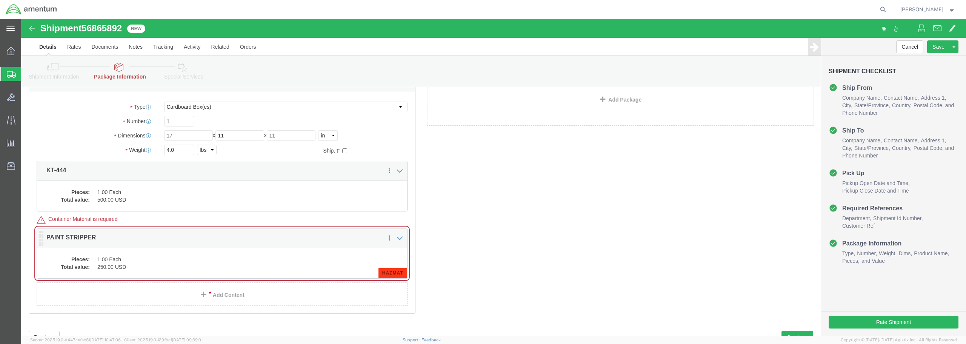
click dd "1.00 Each"
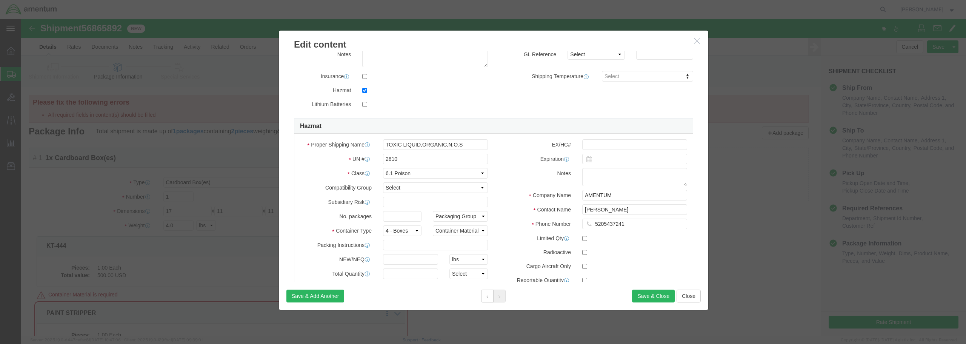
scroll to position [145, 0]
drag, startPoint x: 607, startPoint y: 205, endPoint x: 559, endPoint y: 205, distance: 47.5
click div "5205437241"
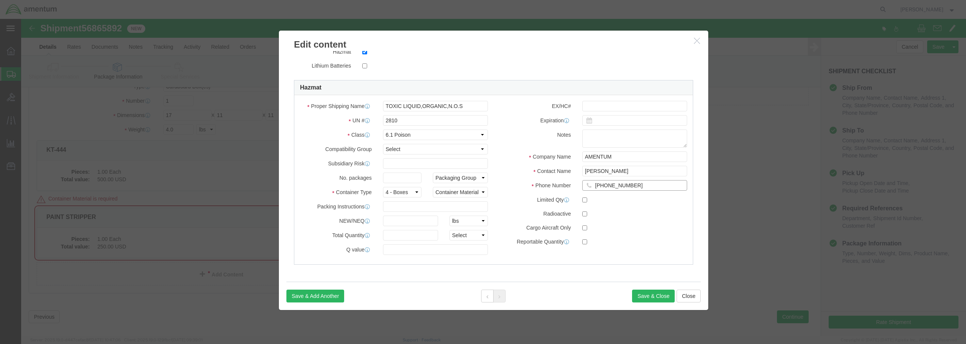
scroll to position [106, 0]
type input "[PHONE_NUMBER]"
click button "Save & Close"
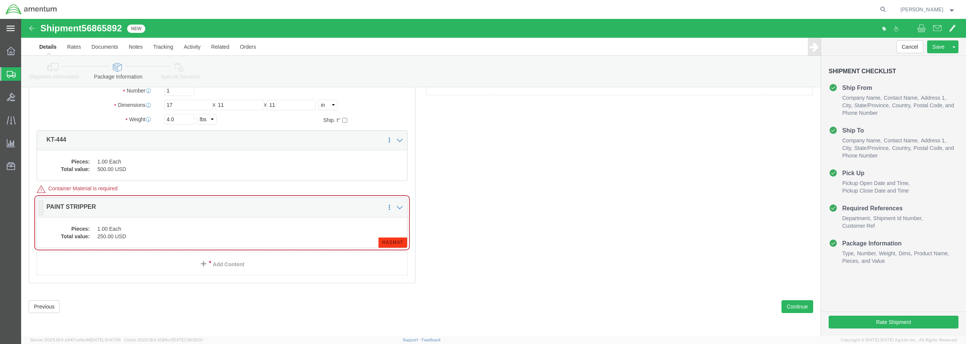
click p "PAINT STRIPPER"
click div "Pieces: 1.00 Each Total value: 250.00 USD HAZMAT"
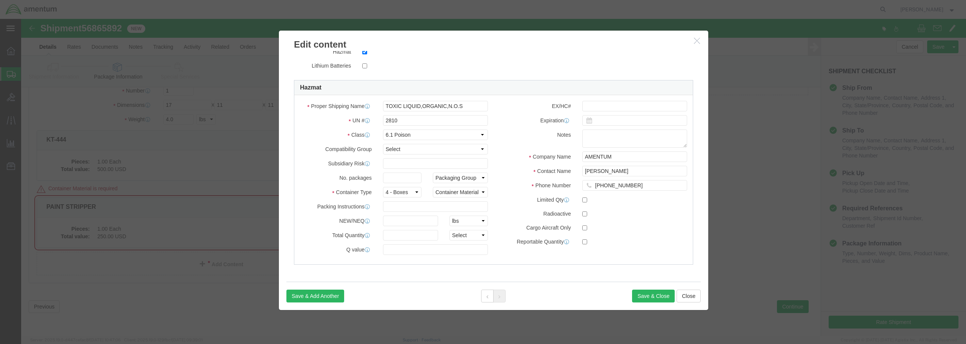
scroll to position [145, 0]
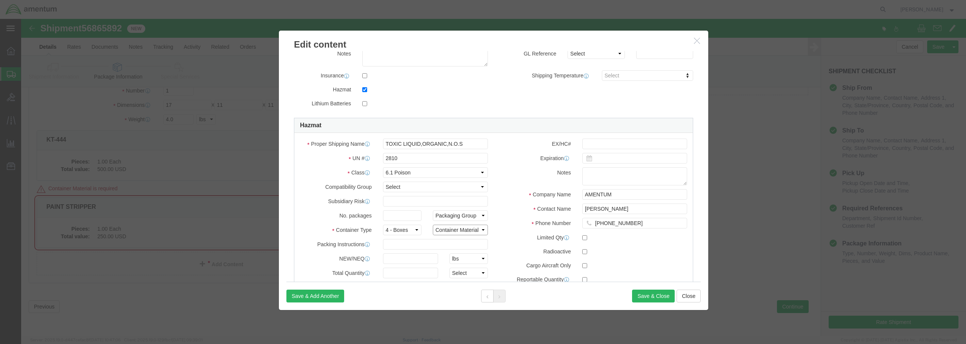
click select "Container Material A - Steel (all types and surface treatments) B - Aluminum C …"
select select "FIBERBOARD"
click select "Container Material A - Steel (all types and surface treatments) B - Aluminum C …"
click button "Save & Close"
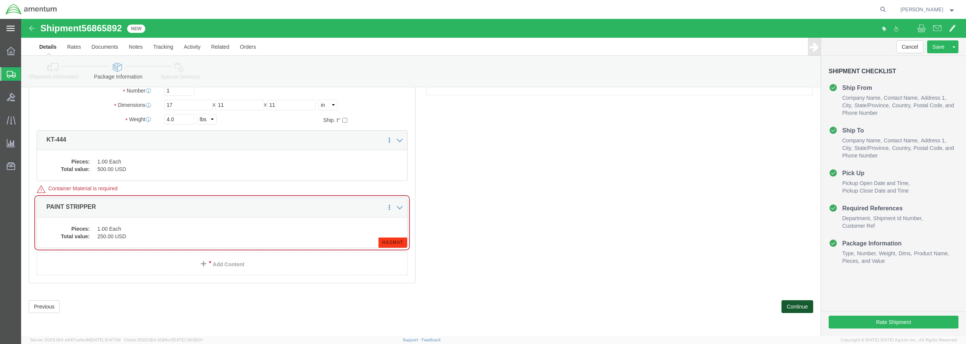
click button "Continue"
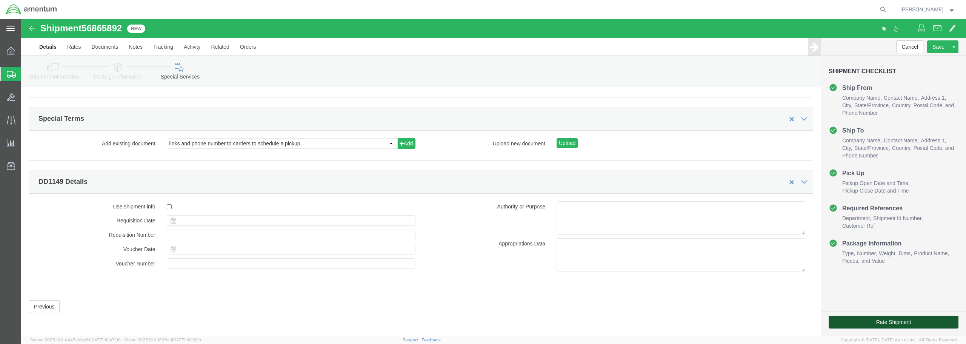
click button "Rate Shipment"
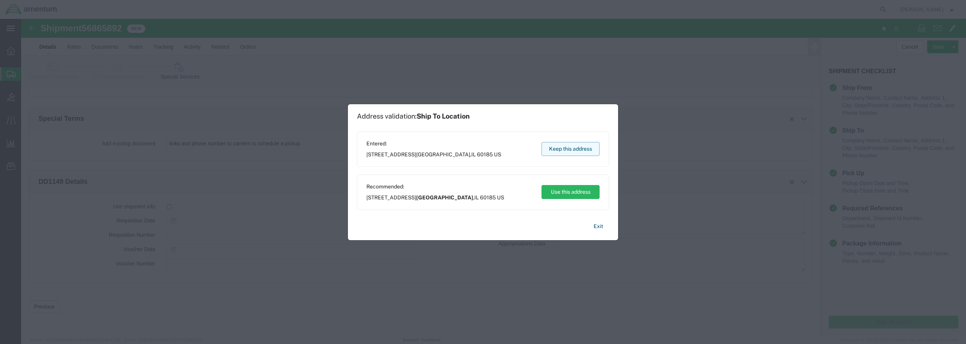
click at [567, 146] on button "Keep this address" at bounding box center [570, 149] width 58 height 14
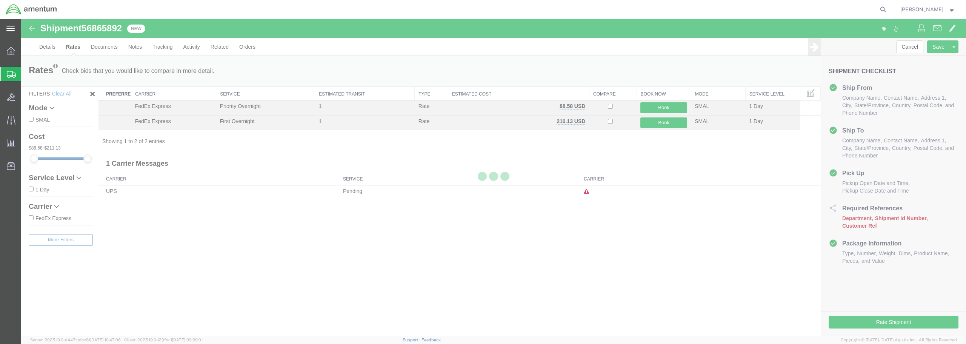
scroll to position [0, 0]
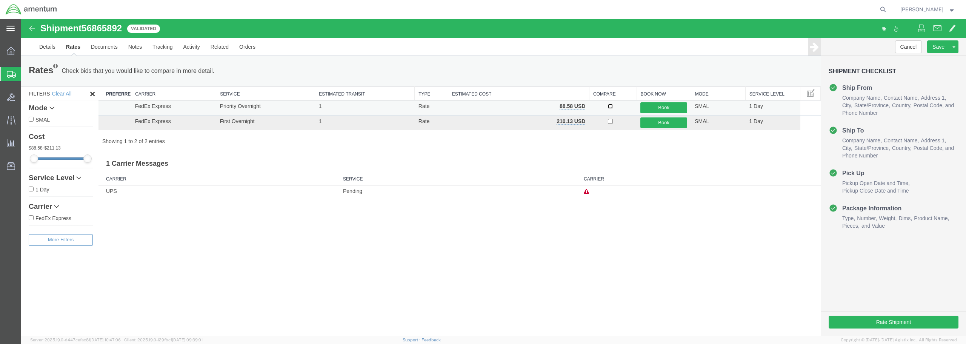
click at [611, 106] on input "checkbox" at bounding box center [610, 106] width 5 height 5
checkbox input "true"
click at [672, 108] on button "Book" at bounding box center [663, 107] width 47 height 11
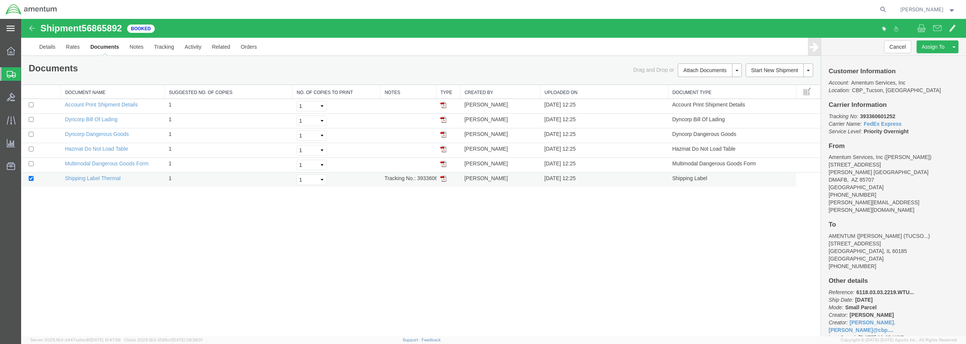
click at [445, 177] on img at bounding box center [443, 178] width 6 height 6
